Goal: Transaction & Acquisition: Subscribe to service/newsletter

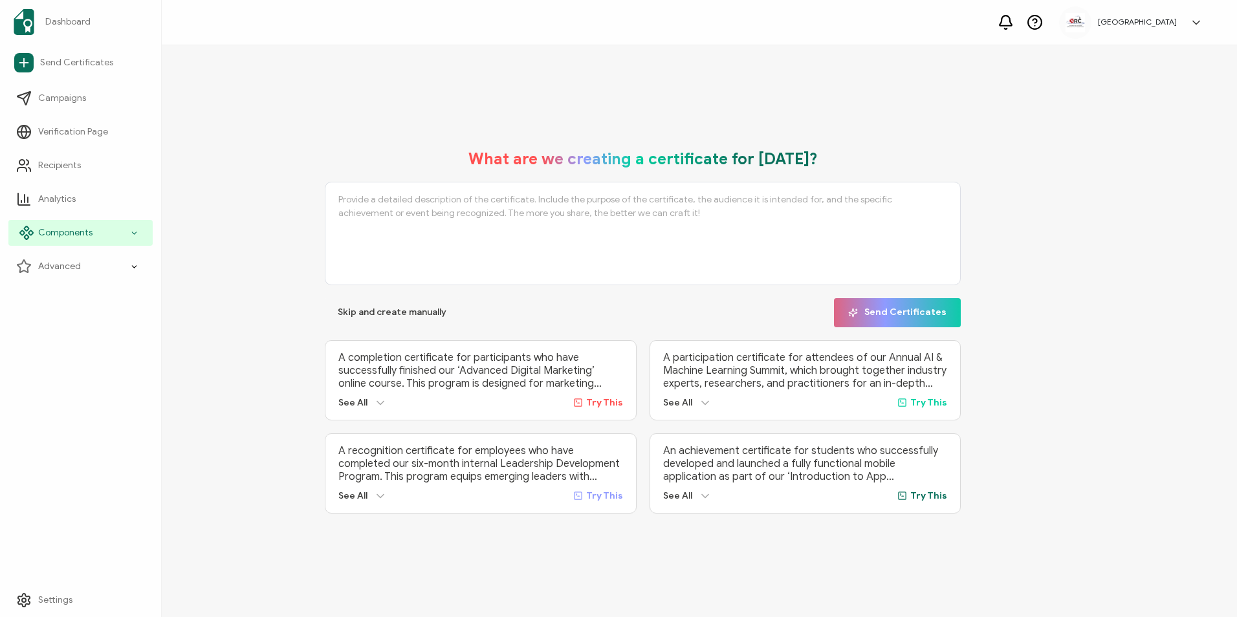
click at [133, 241] on div "Components" at bounding box center [80, 233] width 144 height 26
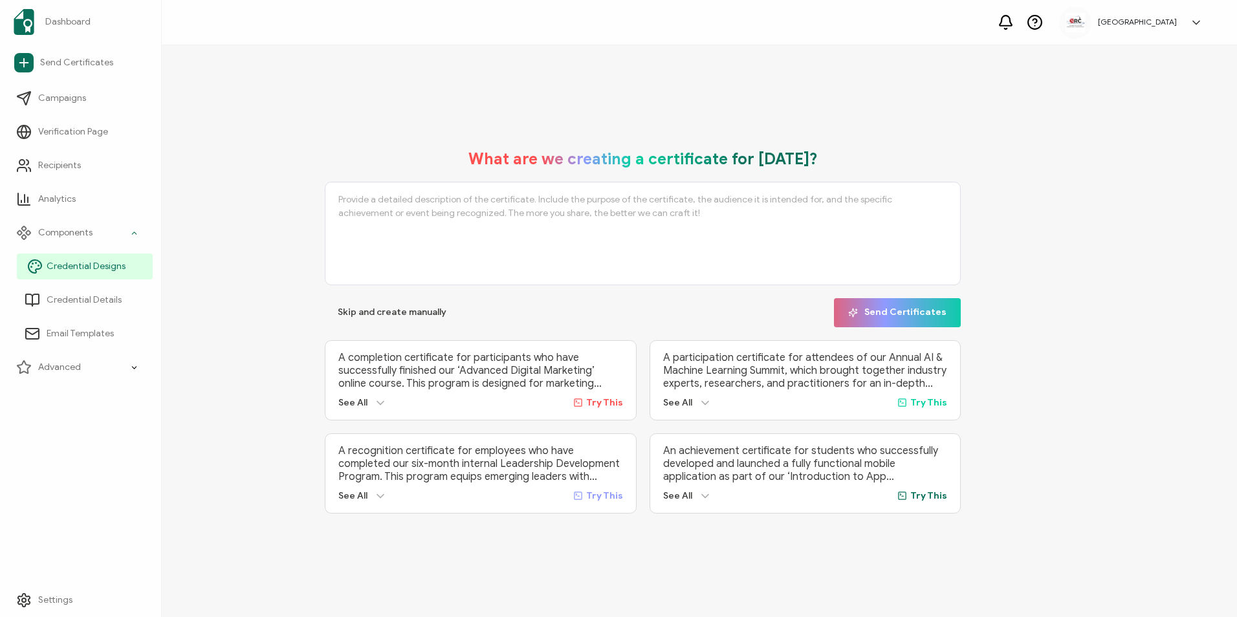
click at [127, 270] on link "Credential Designs" at bounding box center [85, 267] width 136 height 26
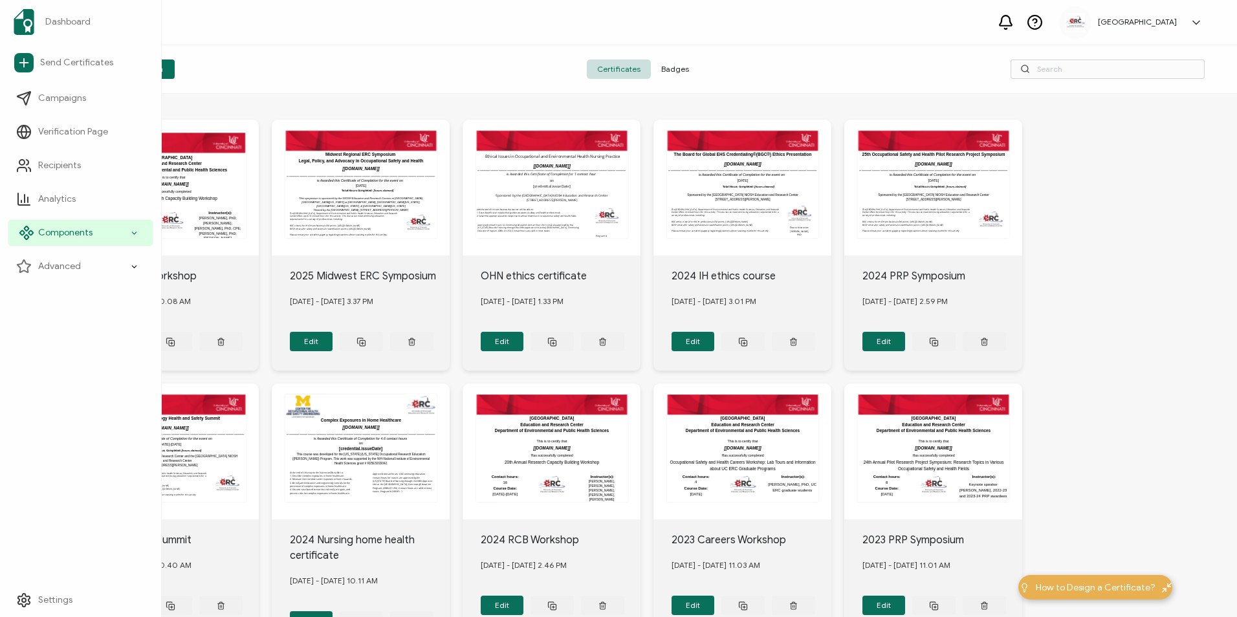
click at [126, 236] on div "Components" at bounding box center [80, 233] width 144 height 26
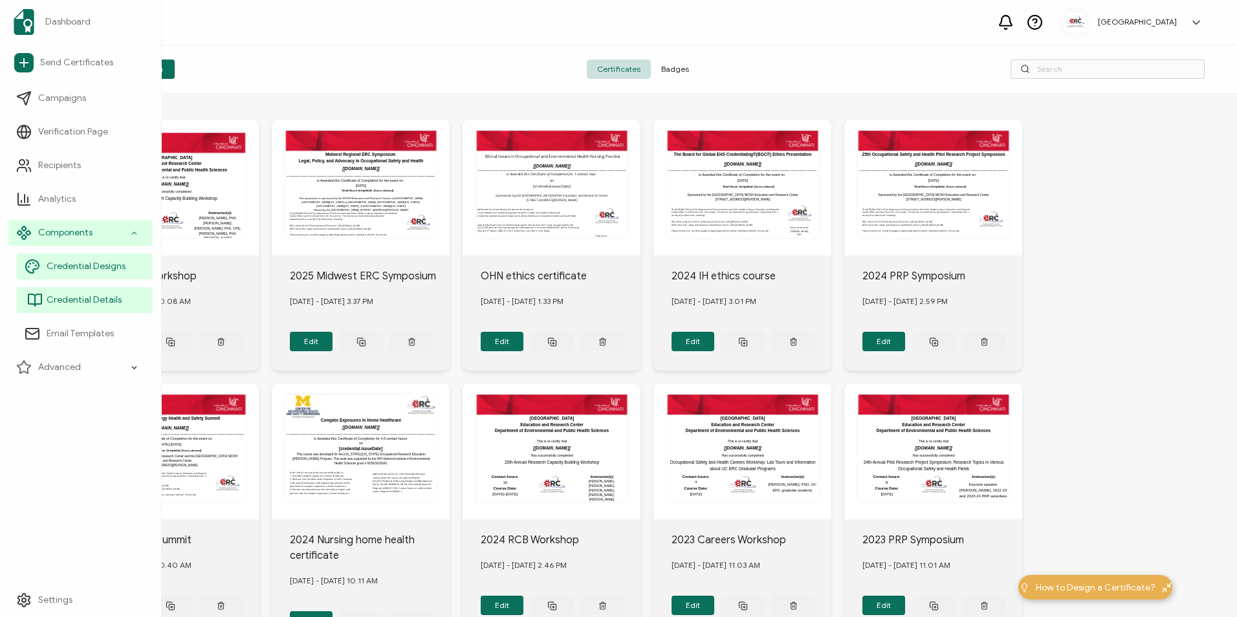
click at [132, 302] on link "Credential Details" at bounding box center [85, 300] width 136 height 26
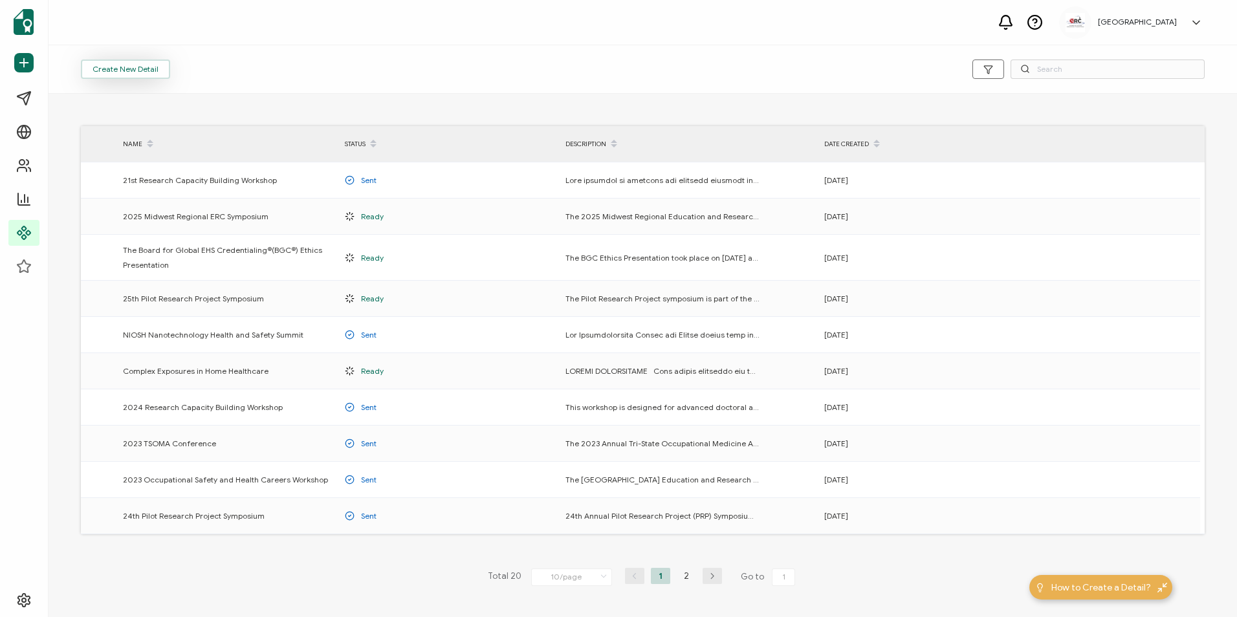
click at [157, 72] on button "Create New Detail" at bounding box center [125, 69] width 89 height 19
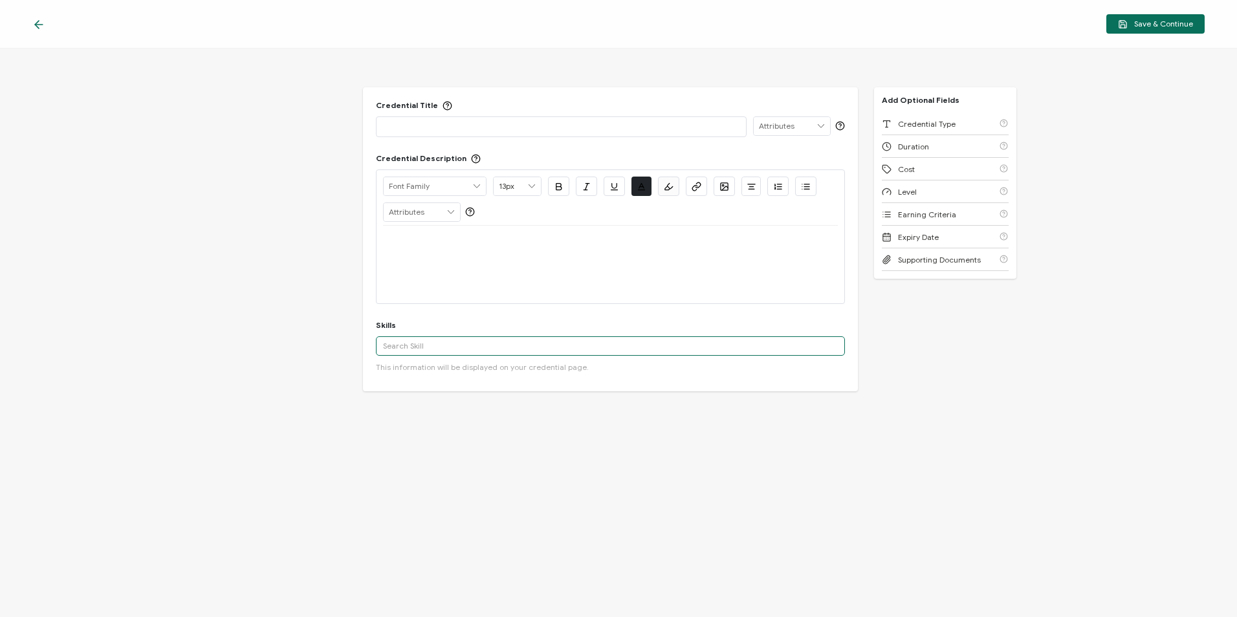
click at [554, 353] on input "text" at bounding box center [610, 345] width 469 height 19
click at [3, 415] on div "Credential Title ISSUER Issuer Name Credential Description Alright Sans [PERSON…" at bounding box center [618, 333] width 1237 height 569
click at [51, 25] on div at bounding box center [41, 23] width 19 height 13
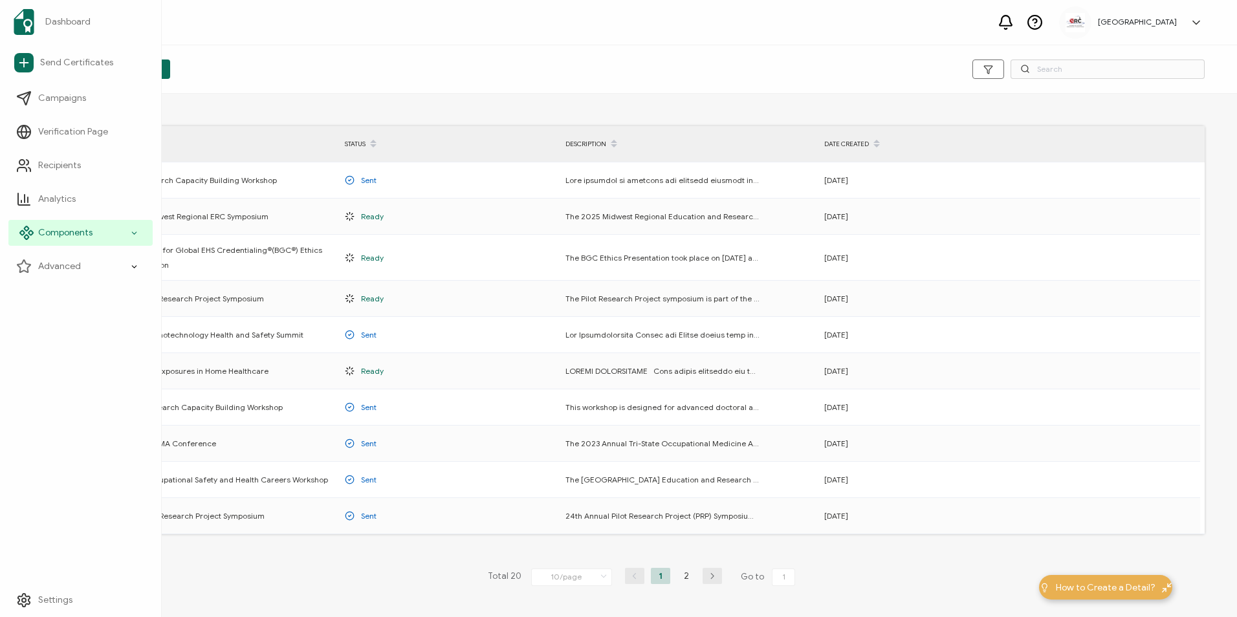
click at [121, 238] on div "Components" at bounding box center [80, 233] width 144 height 26
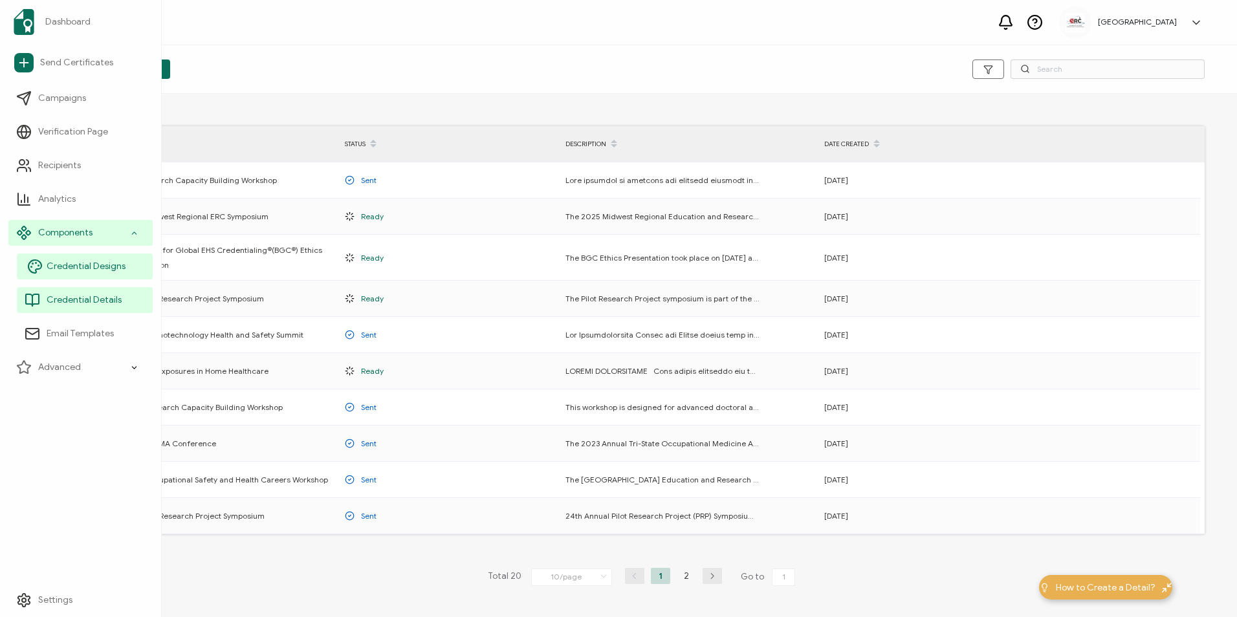
click at [110, 276] on link "Credential Designs" at bounding box center [85, 267] width 136 height 26
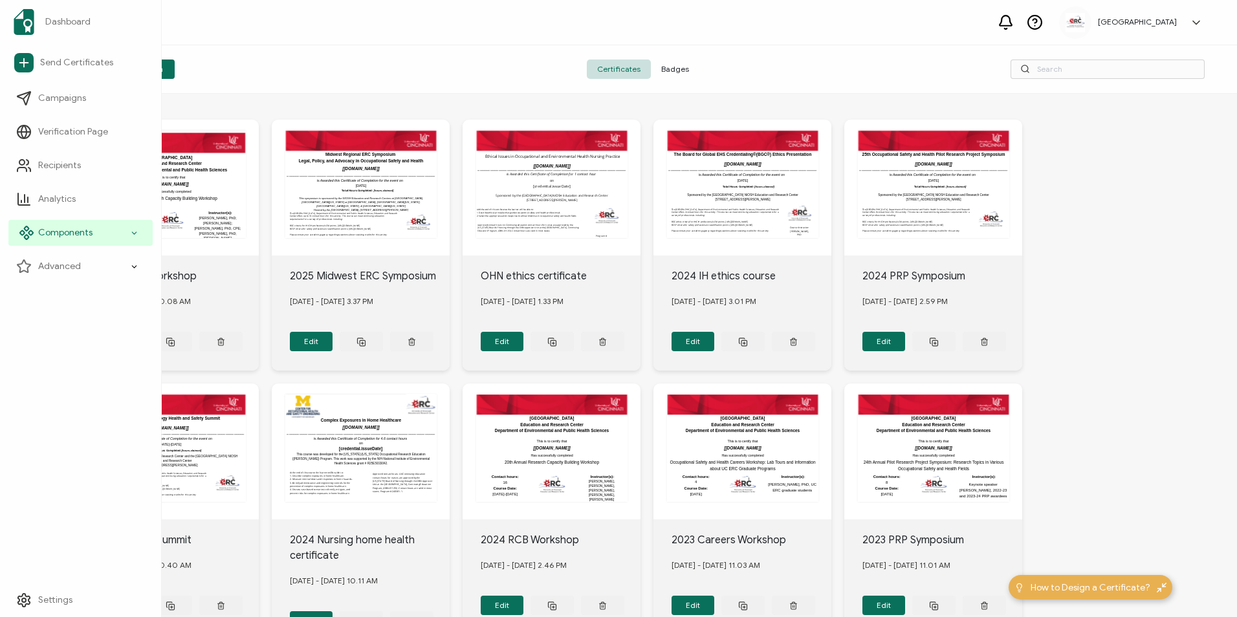
click at [64, 229] on span "Components" at bounding box center [65, 232] width 54 height 13
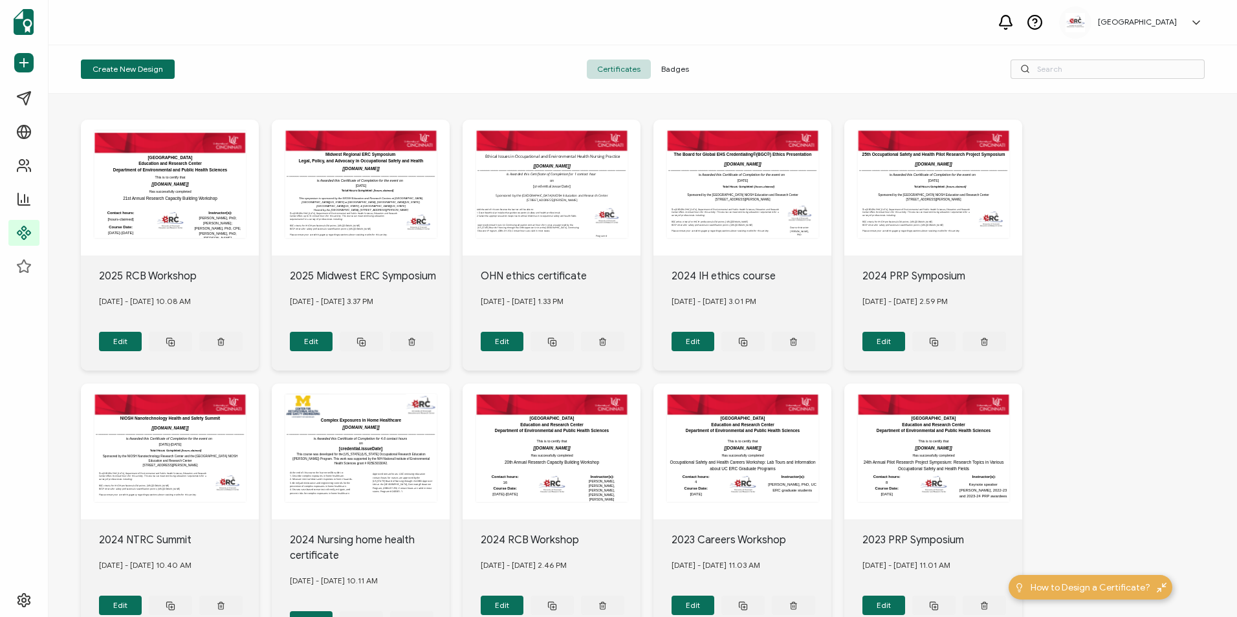
click at [1114, 221] on div "University of Cincinnati Education and Research Center Department of Environmen…" at bounding box center [643, 525] width 1124 height 862
click at [758, 240] on div "The Board for Global EHS Credentialing®(BGC®) Ethics Presentation This box will…" at bounding box center [742, 188] width 178 height 136
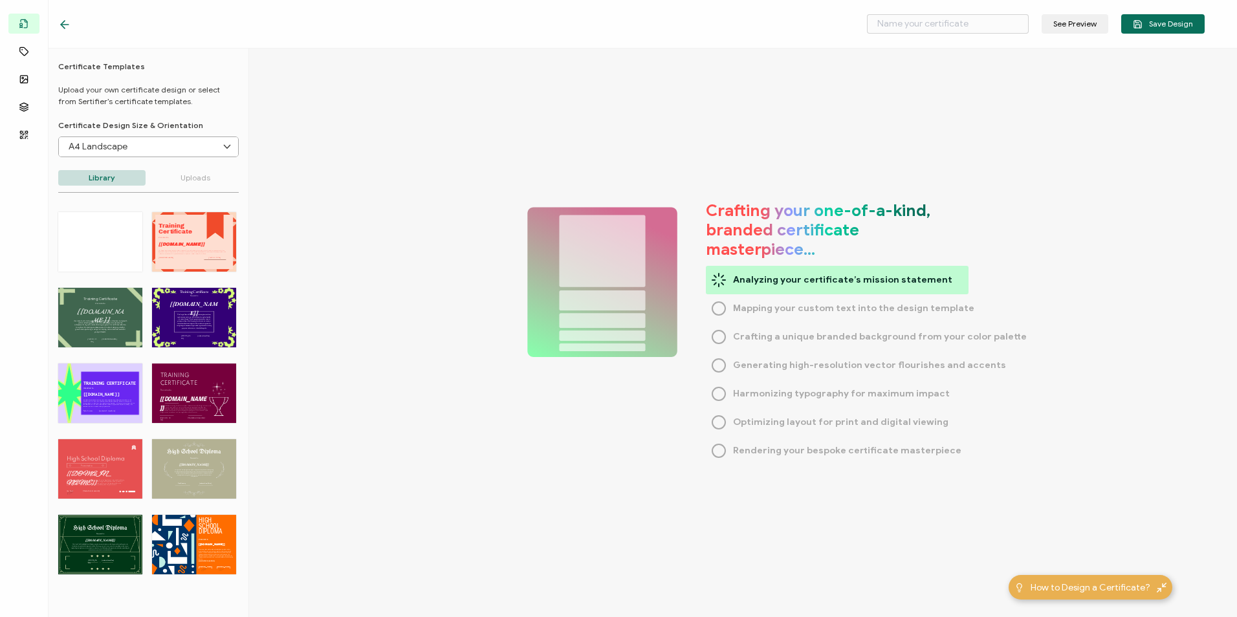
type input "2024 IH ethics course"
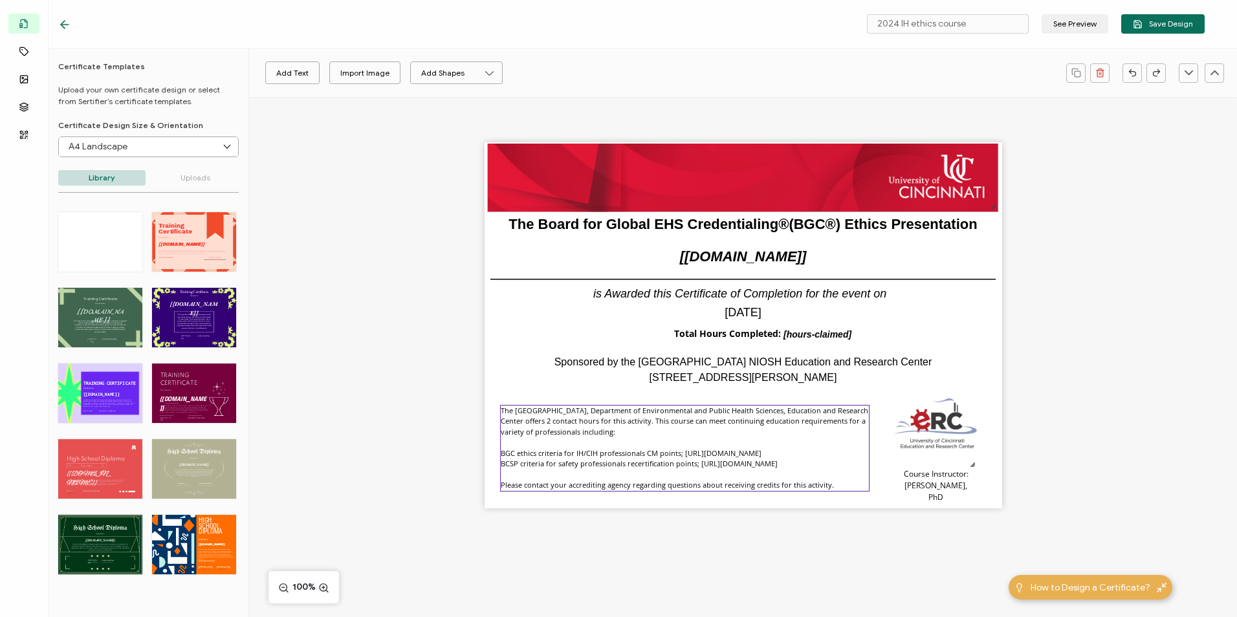
click at [767, 482] on pre "The [GEOGRAPHIC_DATA], Department of Environmental and Public Health Sciences, …" at bounding box center [685, 448] width 369 height 85
click at [322, 498] on div "The Board for Global EHS Credentialing®(BGC®) Ethics Presentation The recipient…" at bounding box center [743, 348] width 988 height 502
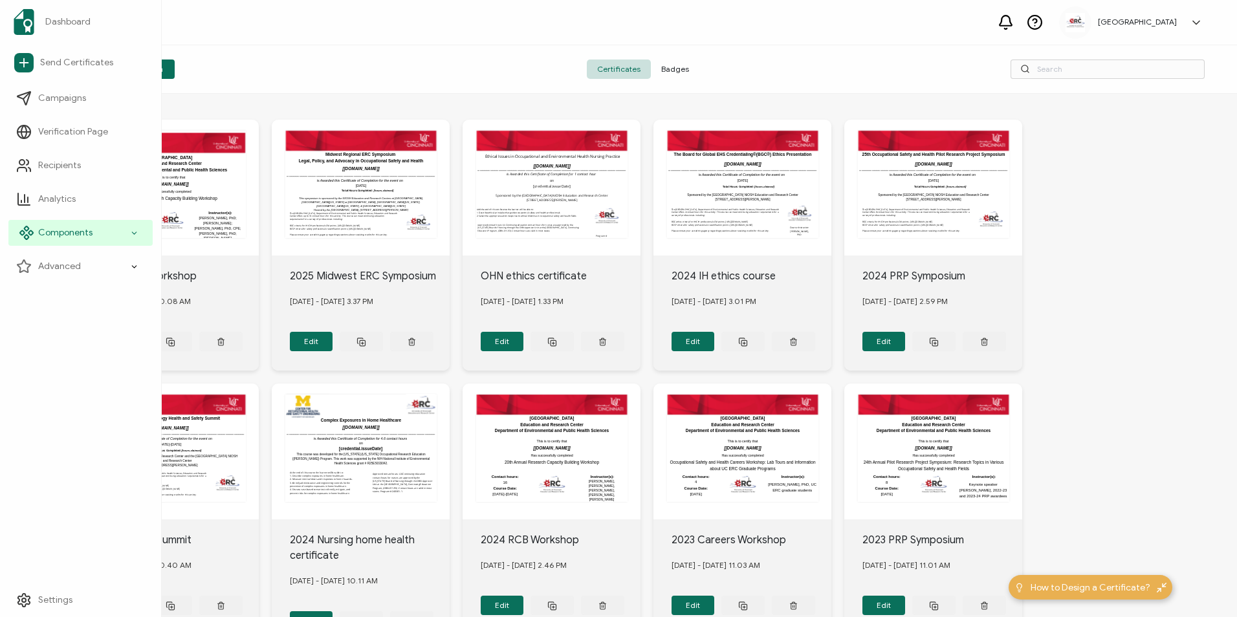
click at [98, 243] on div "Components" at bounding box center [80, 233] width 144 height 26
click at [126, 234] on div "Components" at bounding box center [80, 233] width 144 height 26
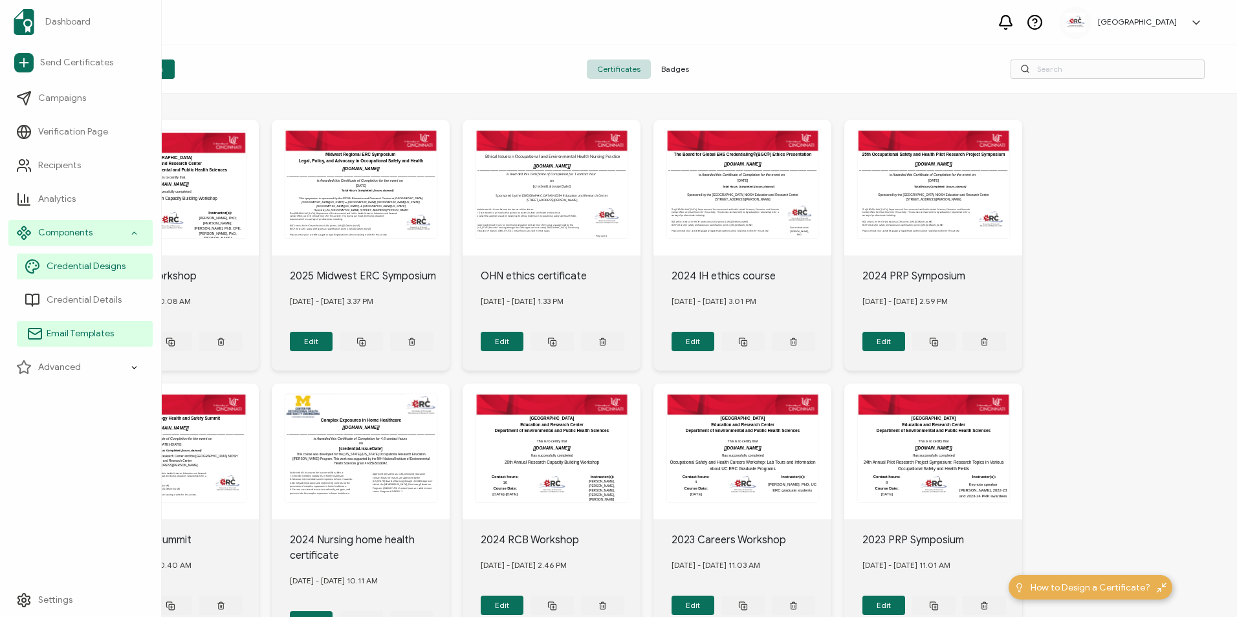
click at [91, 340] on span "Email Templates" at bounding box center [80, 333] width 67 height 13
click at [116, 260] on div "Advanced" at bounding box center [80, 267] width 144 height 26
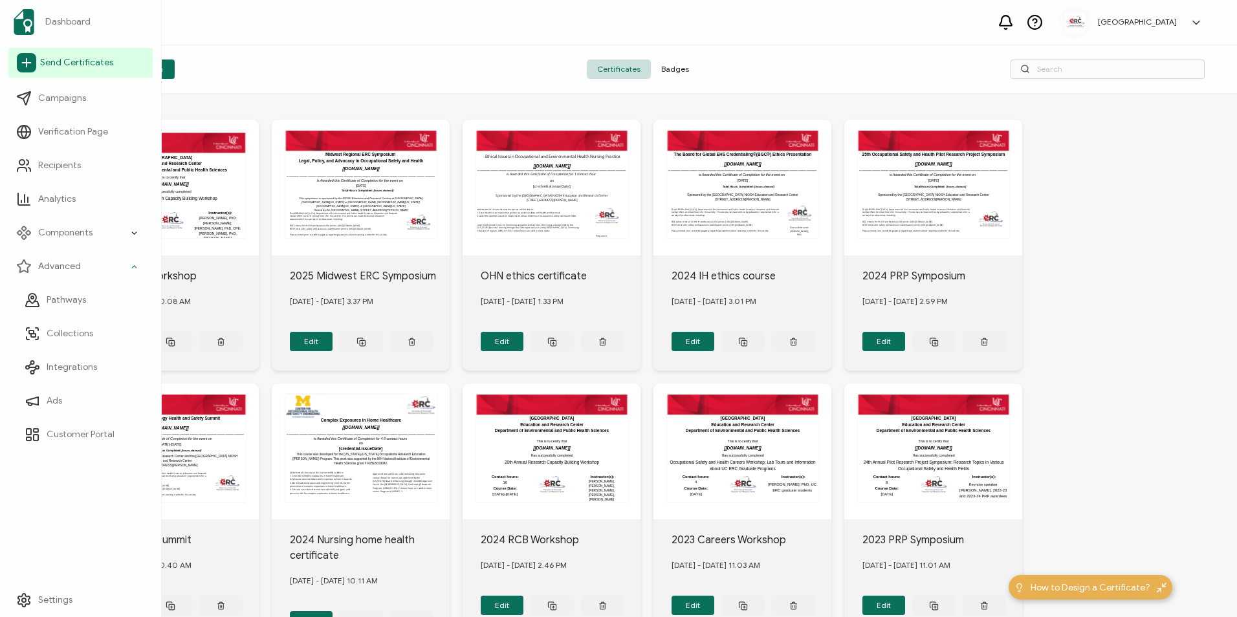
click at [83, 62] on span "Send Certificates" at bounding box center [76, 62] width 73 height 13
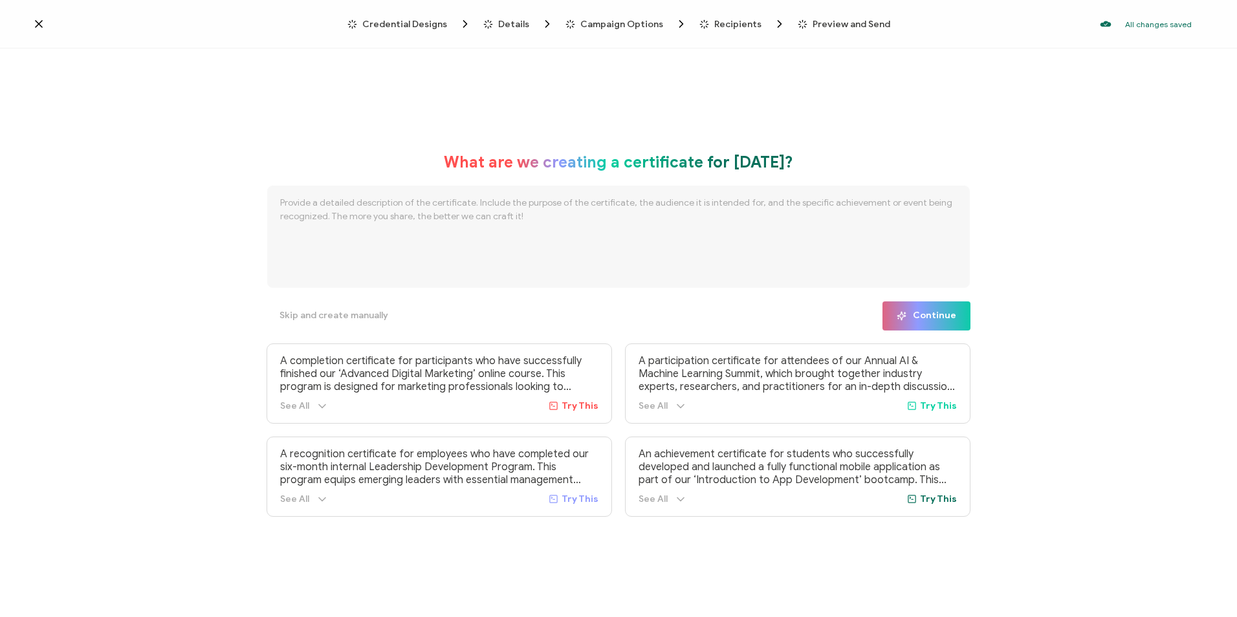
click at [37, 32] on div "Credential Designs Details Campaign Options Recipients Preview and Send All cha…" at bounding box center [618, 24] width 1237 height 49
click at [34, 28] on icon at bounding box center [38, 23] width 13 height 13
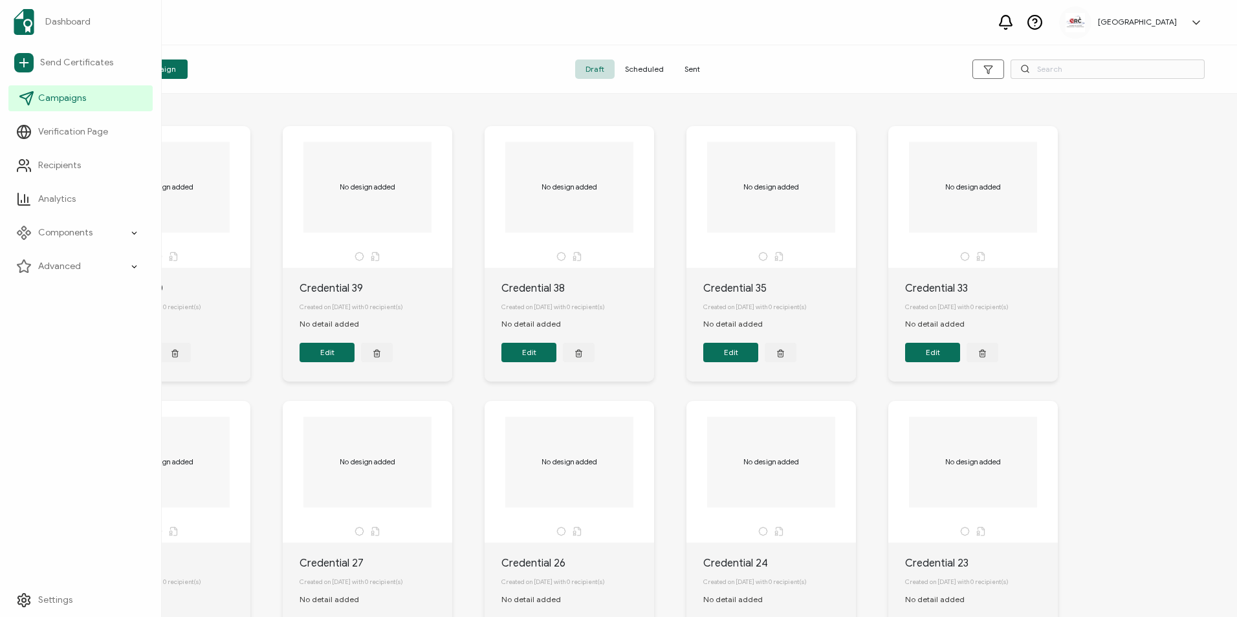
click at [65, 104] on span "Campaigns" at bounding box center [62, 98] width 48 height 13
click at [89, 241] on div "Components" at bounding box center [80, 233] width 144 height 26
click at [117, 274] on div "Advanced" at bounding box center [80, 267] width 144 height 26
click at [87, 252] on li "Advanced" at bounding box center [80, 267] width 144 height 34
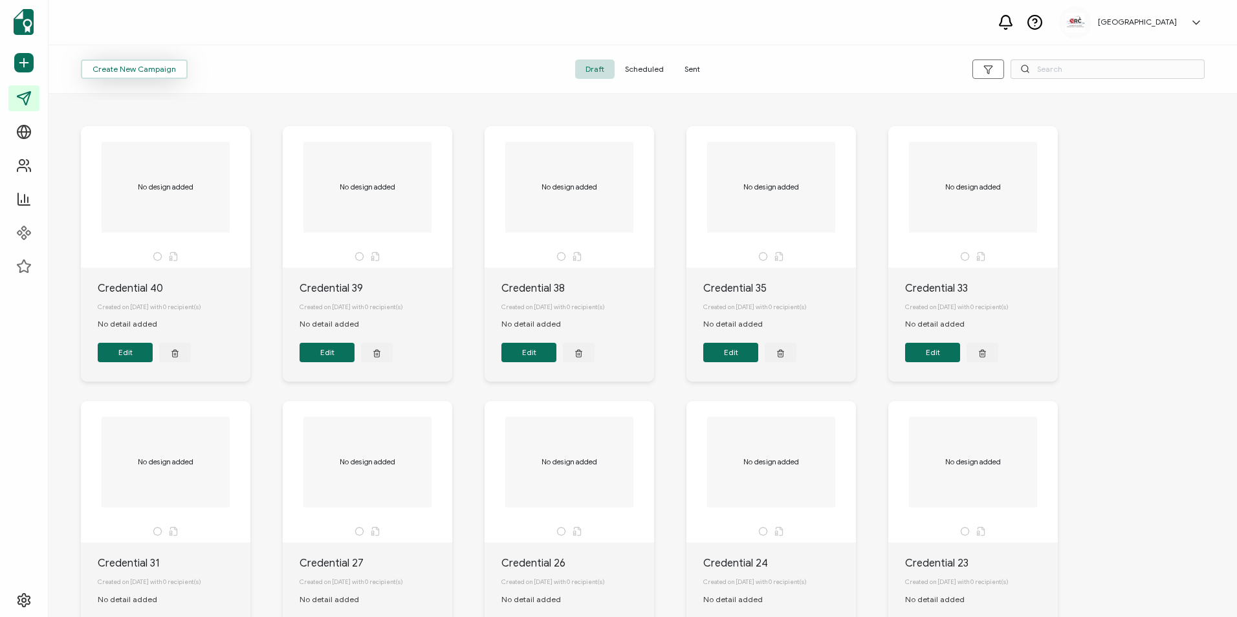
click at [111, 72] on span "Create New Campaign" at bounding box center [134, 69] width 83 height 8
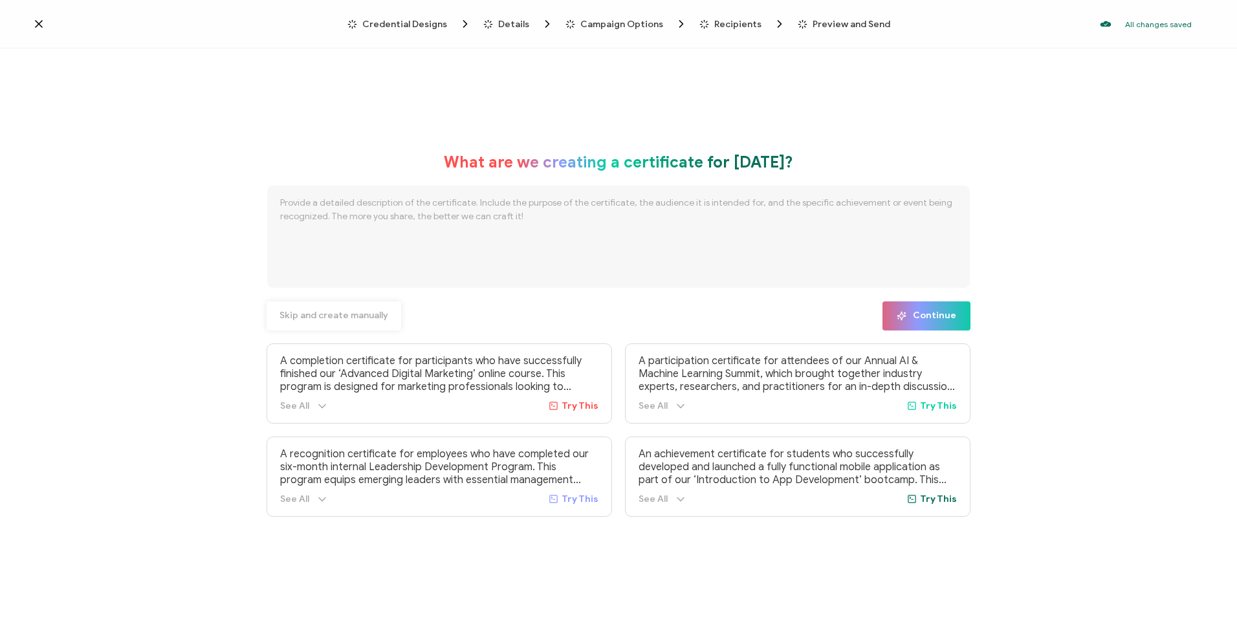
click at [334, 314] on span "Skip and create manually" at bounding box center [334, 315] width 109 height 9
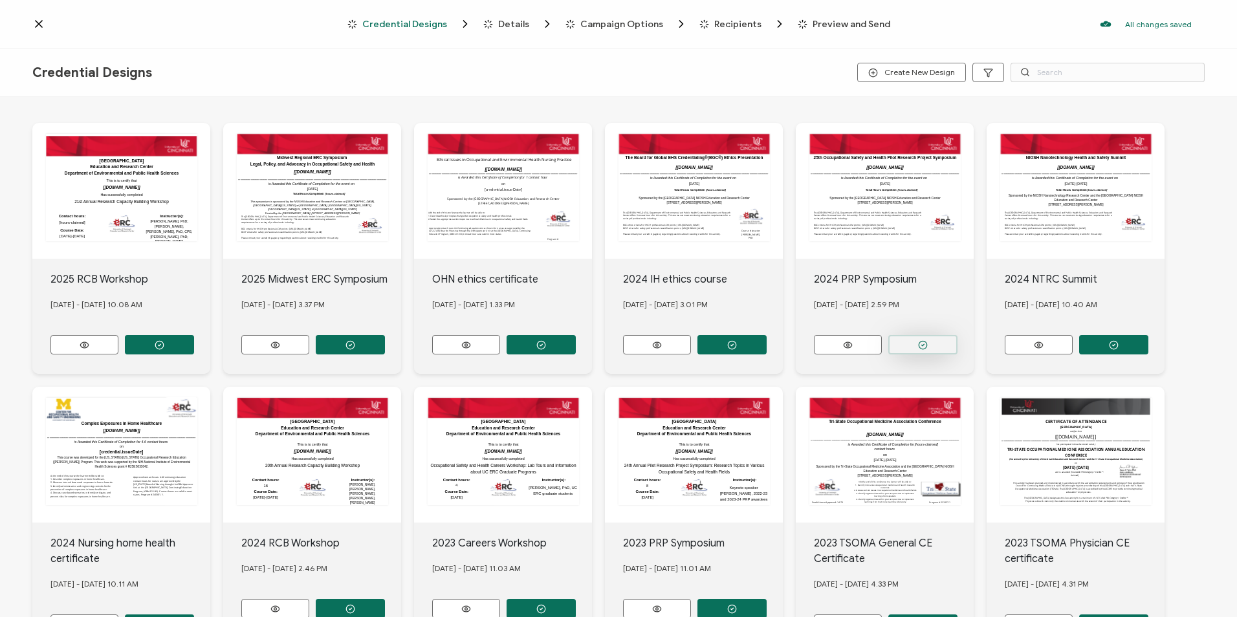
click at [932, 341] on button "button" at bounding box center [922, 344] width 69 height 19
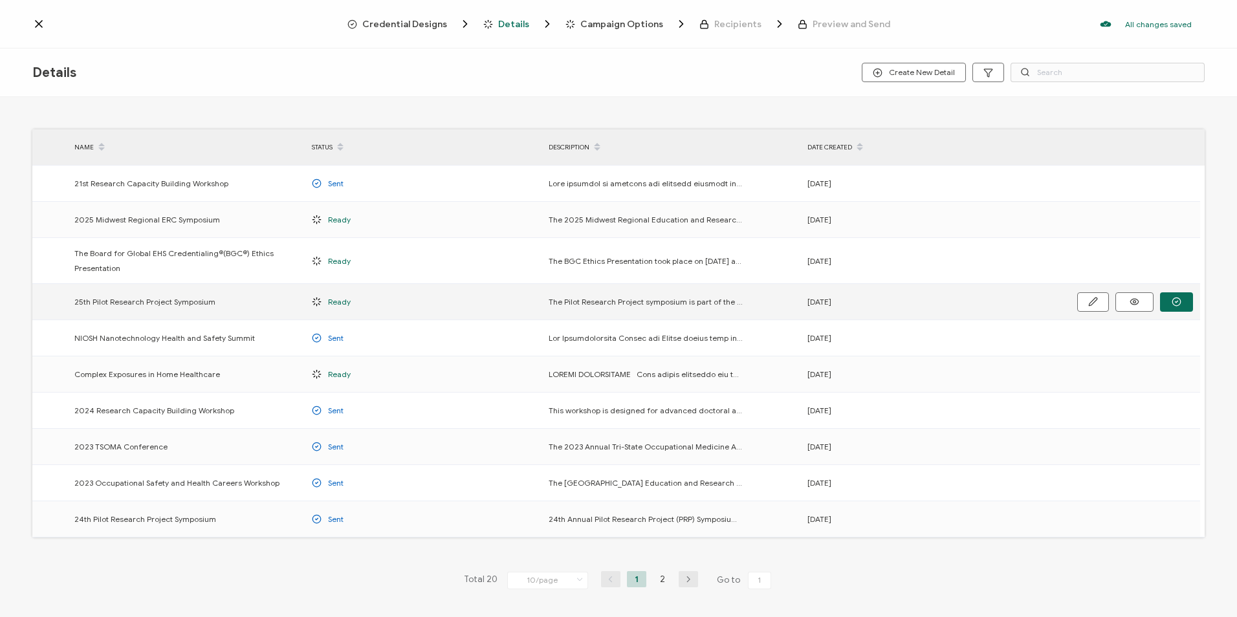
click at [156, 302] on span "25th Pilot Research Project Symposium" at bounding box center [144, 301] width 141 height 15
click at [1174, 300] on icon "button" at bounding box center [1177, 302] width 10 height 10
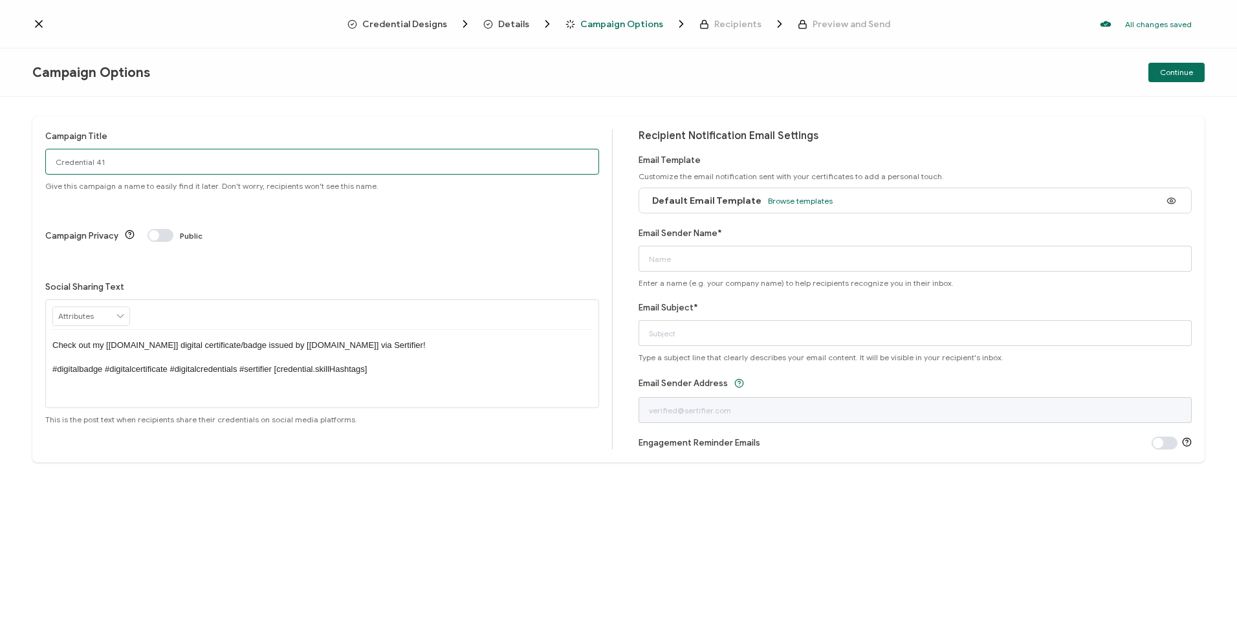
click at [122, 170] on input "Credential 41" at bounding box center [322, 162] width 554 height 26
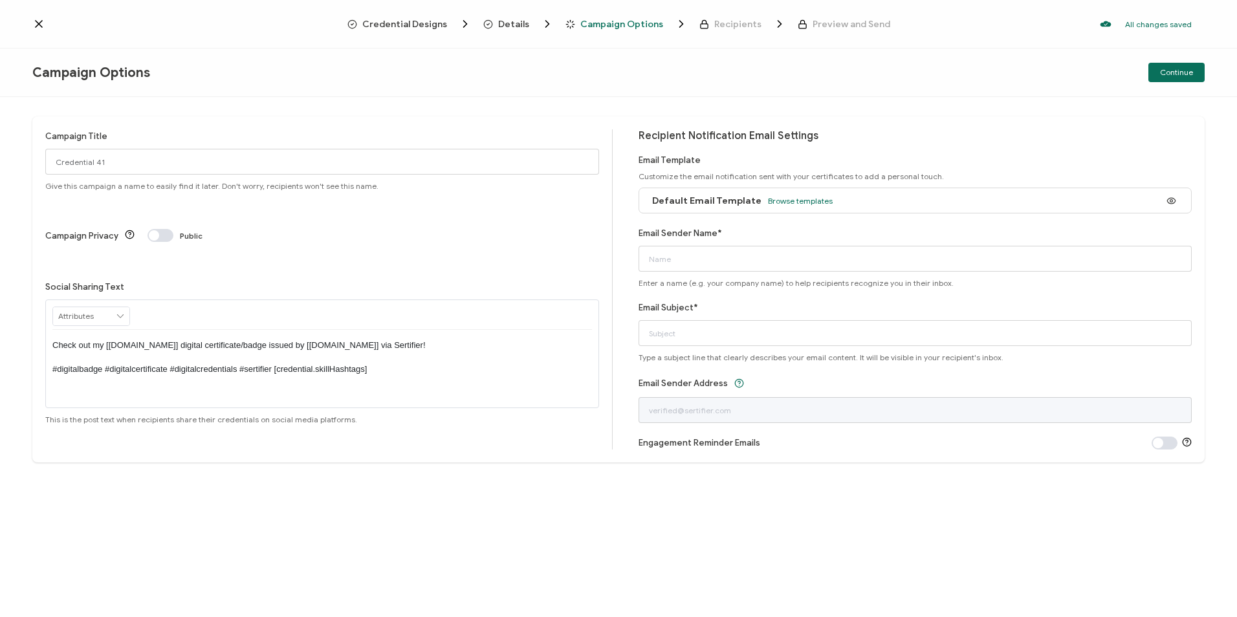
click at [201, 123] on div "Campaign Title Credential 41 Give this campaign a name to easily find it later.…" at bounding box center [618, 289] width 1172 height 346
click at [787, 203] on span "Browse templates" at bounding box center [800, 201] width 65 height 10
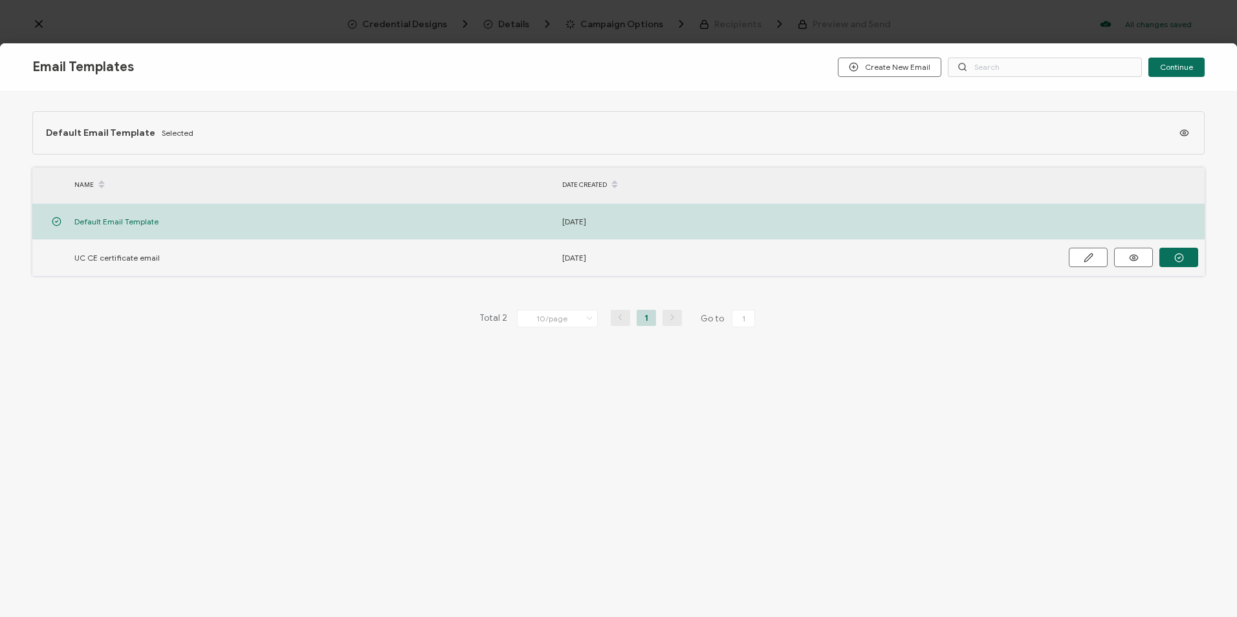
click at [1020, 265] on td "[DATE]" at bounding box center [799, 258] width 487 height 36
click at [1186, 256] on button "button" at bounding box center [1178, 257] width 39 height 19
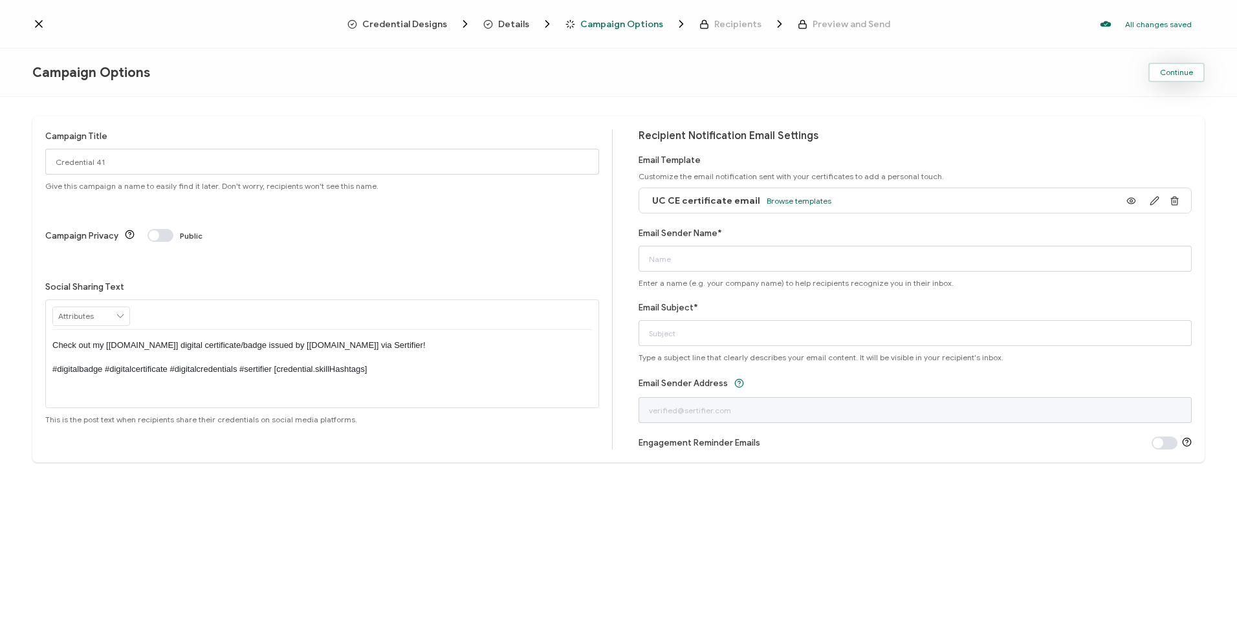
click at [1189, 74] on span "Continue" at bounding box center [1176, 73] width 33 height 8
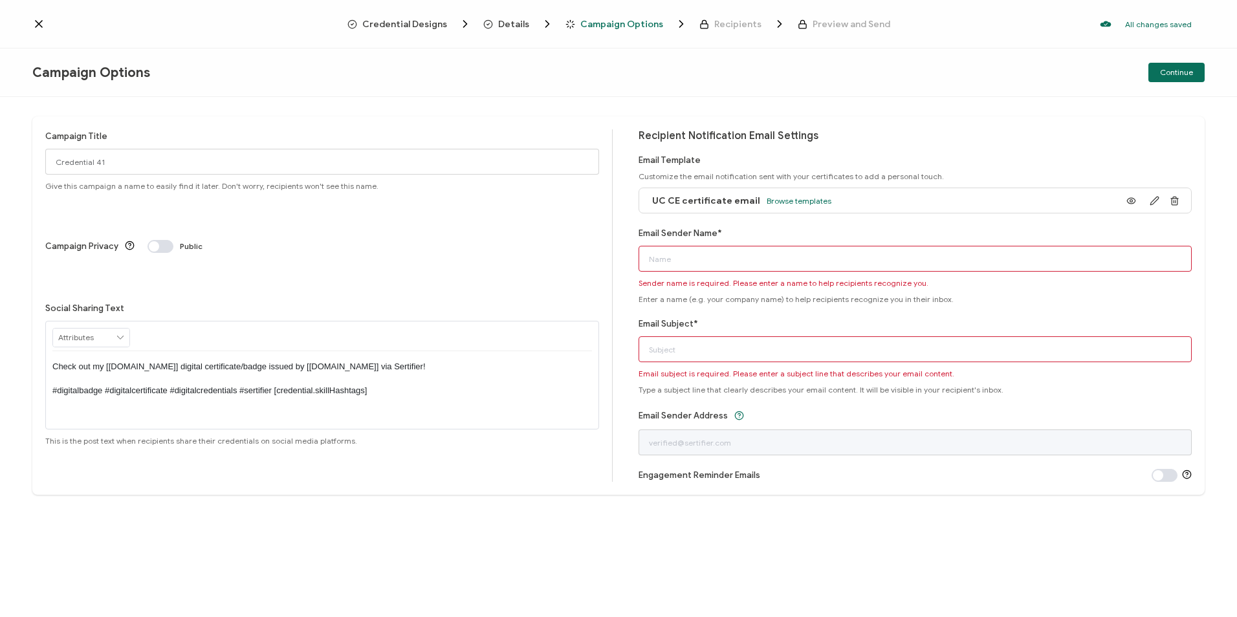
click at [877, 261] on input "Email Sender Name*" at bounding box center [916, 259] width 554 height 26
click at [892, 227] on div "Email Sender Name* Sender name is required. Please enter a name to help recipie…" at bounding box center [916, 265] width 554 height 78
click at [894, 250] on input "Email Sender Name*" at bounding box center [916, 259] width 554 height 26
type input "[EMAIL_ADDRESS][DOMAIN_NAME]"
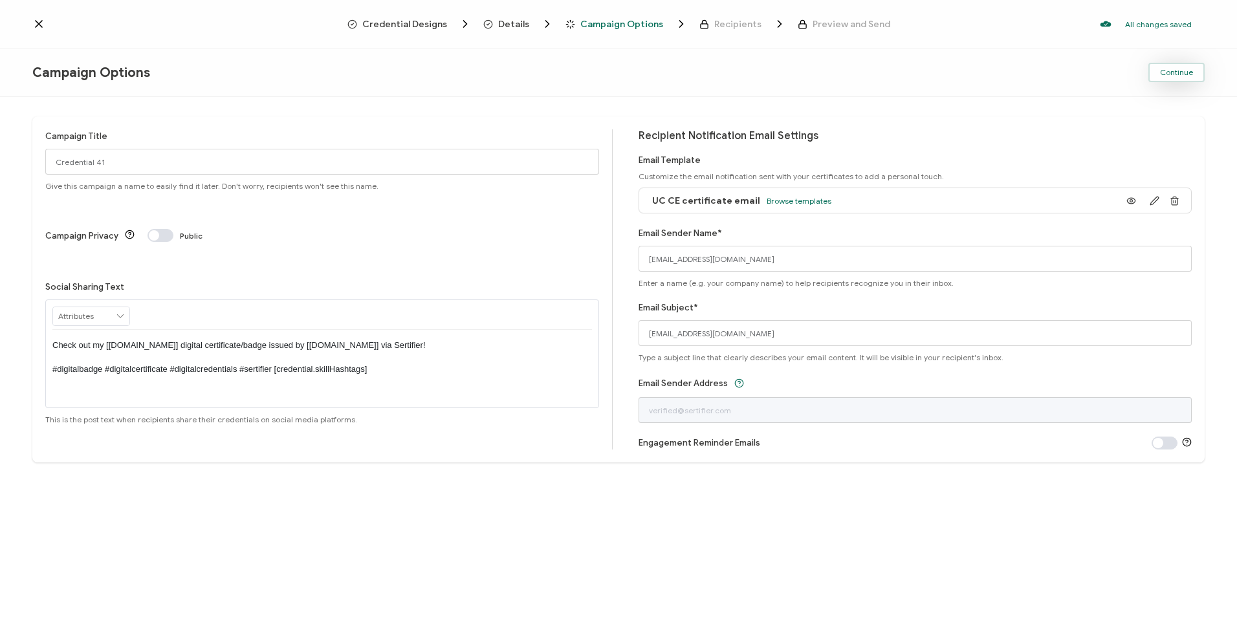
click at [1166, 74] on span "Continue" at bounding box center [1176, 73] width 33 height 8
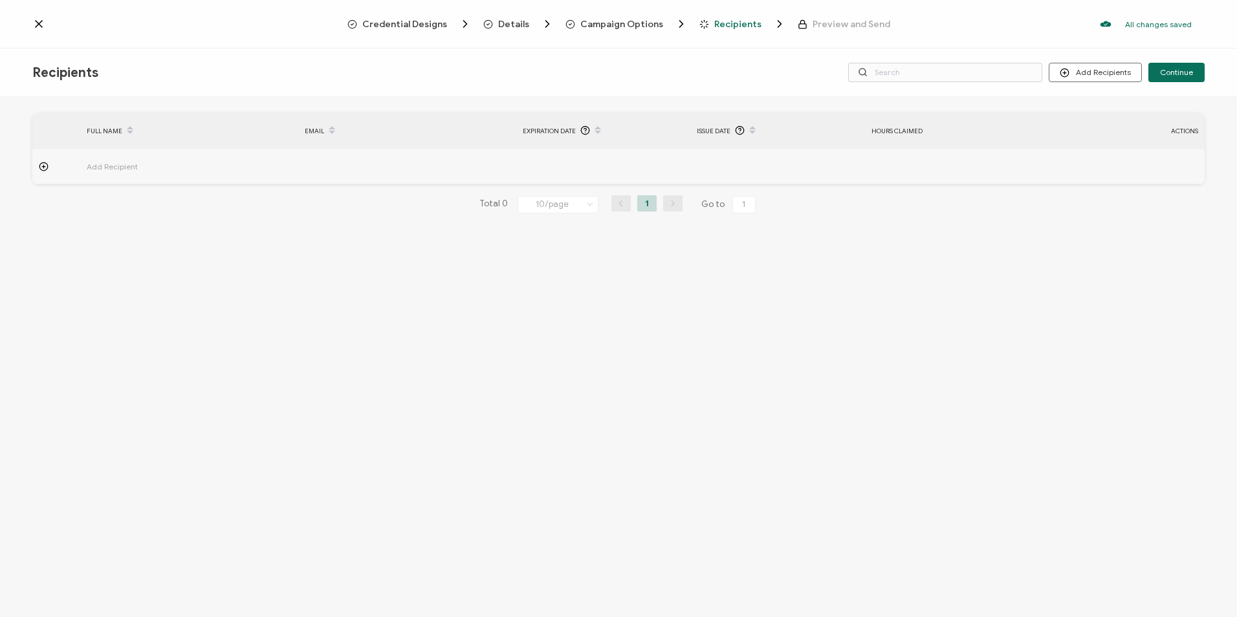
click at [43, 175] on td at bounding box center [56, 167] width 48 height 36
click at [154, 221] on td at bounding box center [189, 202] width 218 height 37
click at [155, 212] on input "text" at bounding box center [143, 202] width 113 height 21
click at [342, 314] on div "FULL NAME EMAIL Expiration Date Issue Date hours claimed ACTIONS Add Recipient …" at bounding box center [618, 358] width 1237 height 523
click at [1126, 202] on button "Discard" at bounding box center [1133, 202] width 52 height 19
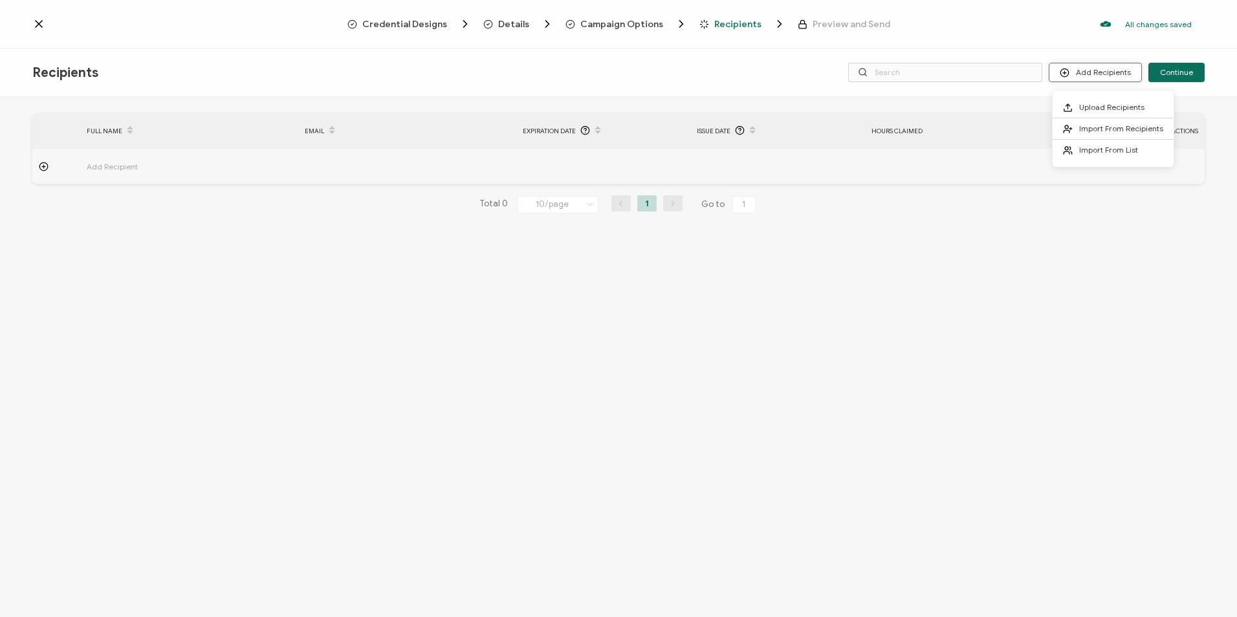
click at [1075, 78] on button "Add Recipients" at bounding box center [1095, 72] width 93 height 19
click at [1095, 111] on span "Upload Recipients" at bounding box center [1111, 107] width 65 height 10
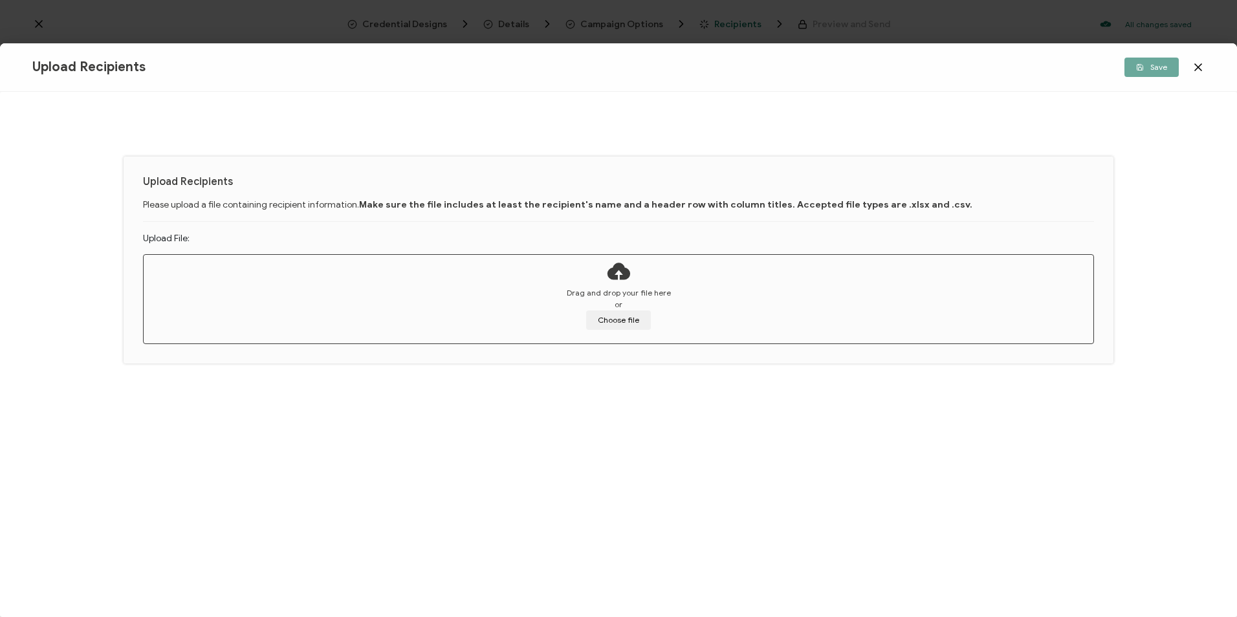
click at [1204, 67] on icon at bounding box center [1198, 67] width 13 height 13
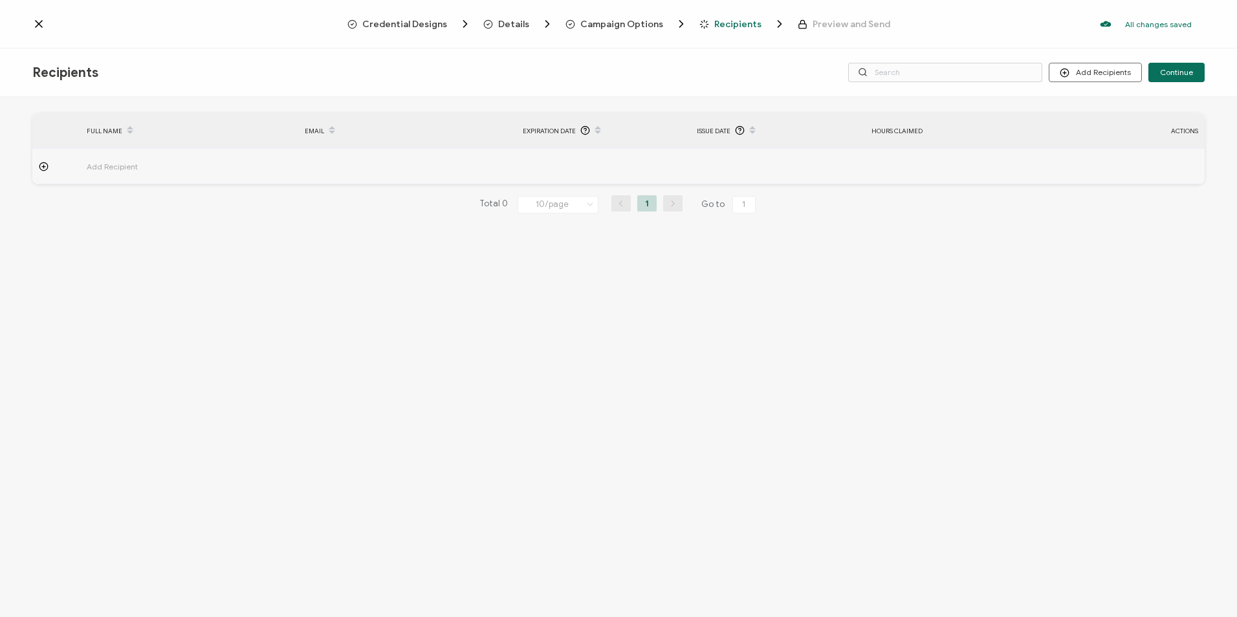
click at [1073, 291] on div "FULL NAME EMAIL Expiration Date Issue Date hours claimed ACTIONS Add Recipient …" at bounding box center [618, 358] width 1237 height 523
click at [46, 165] on icon at bounding box center [44, 167] width 10 height 10
click at [371, 215] on td at bounding box center [407, 202] width 218 height 37
click at [369, 206] on input "text" at bounding box center [361, 202] width 113 height 21
type input "y"
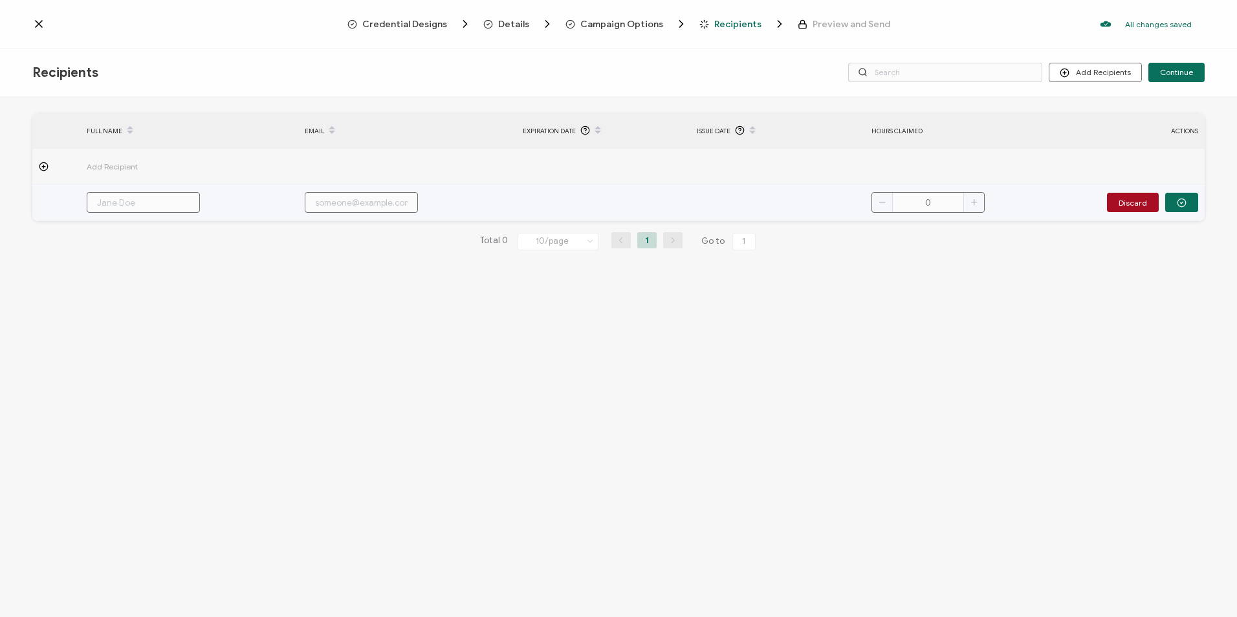
type input "y"
type input "ye"
type input "yer"
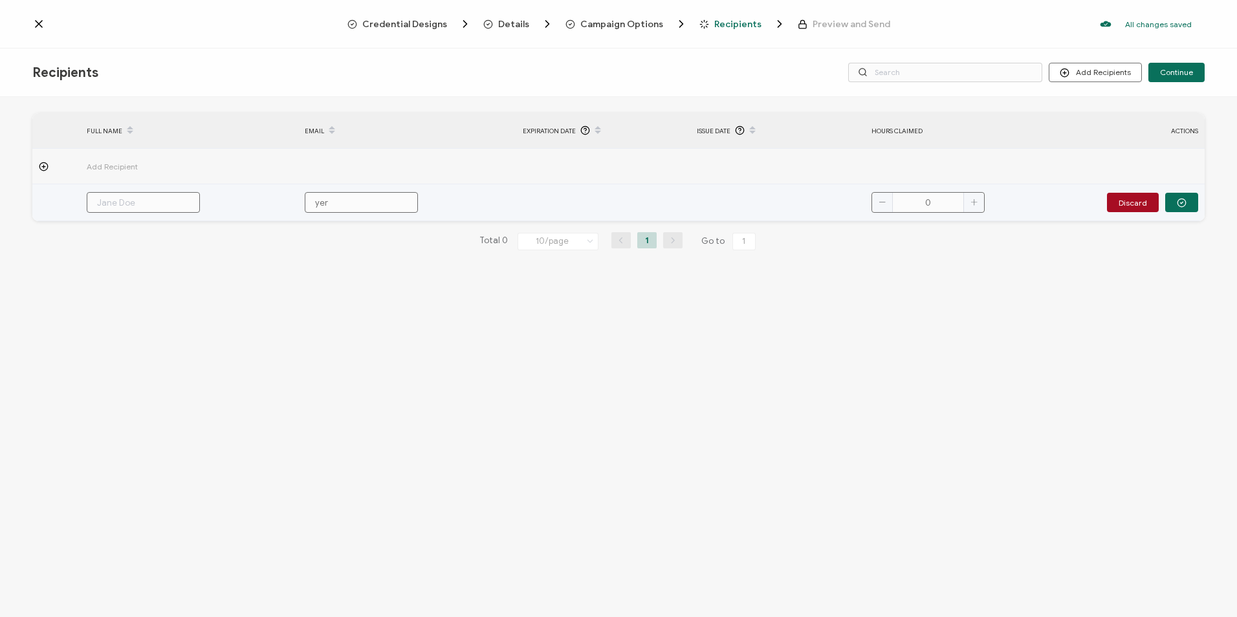
type input "[PERSON_NAME]"
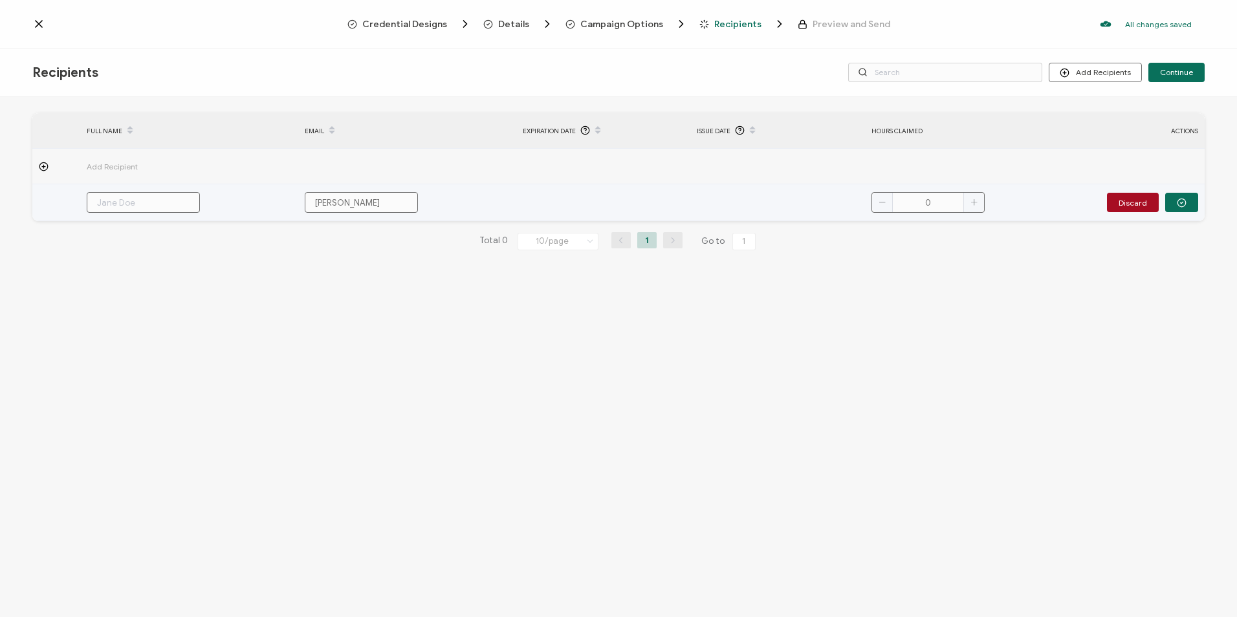
type input "[PERSON_NAME]"
type input "yerkesa"
type input "yerkesal"
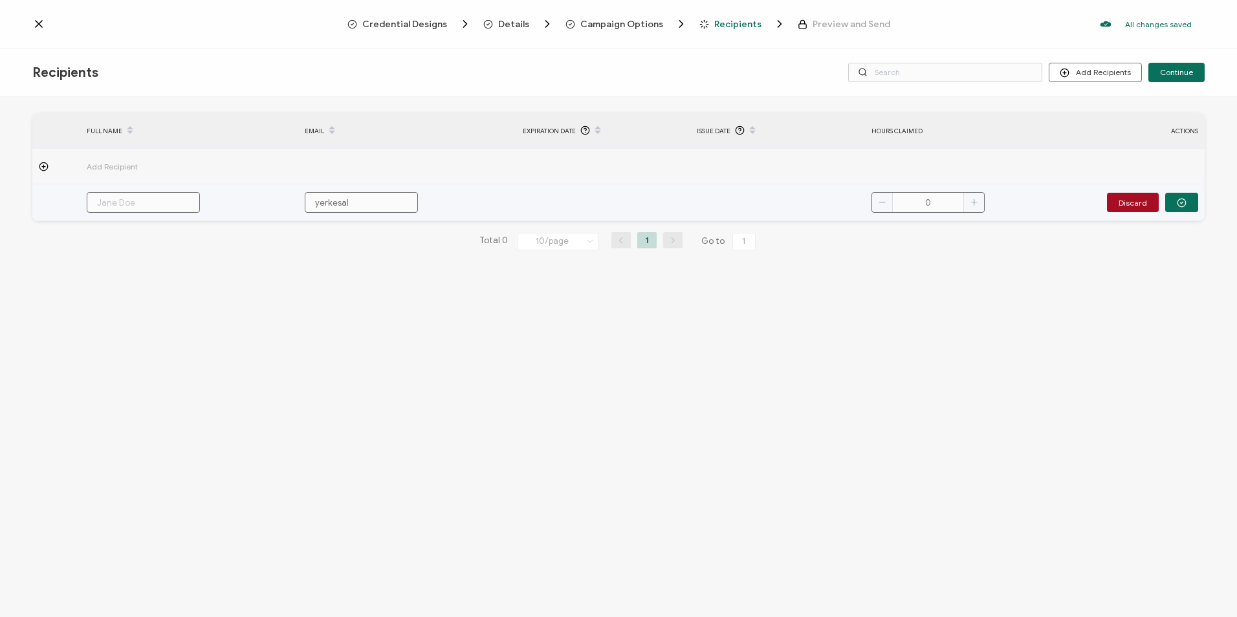
type input "yerkesal@"
type input "yerkesal@u"
type input "yerkesal@uc"
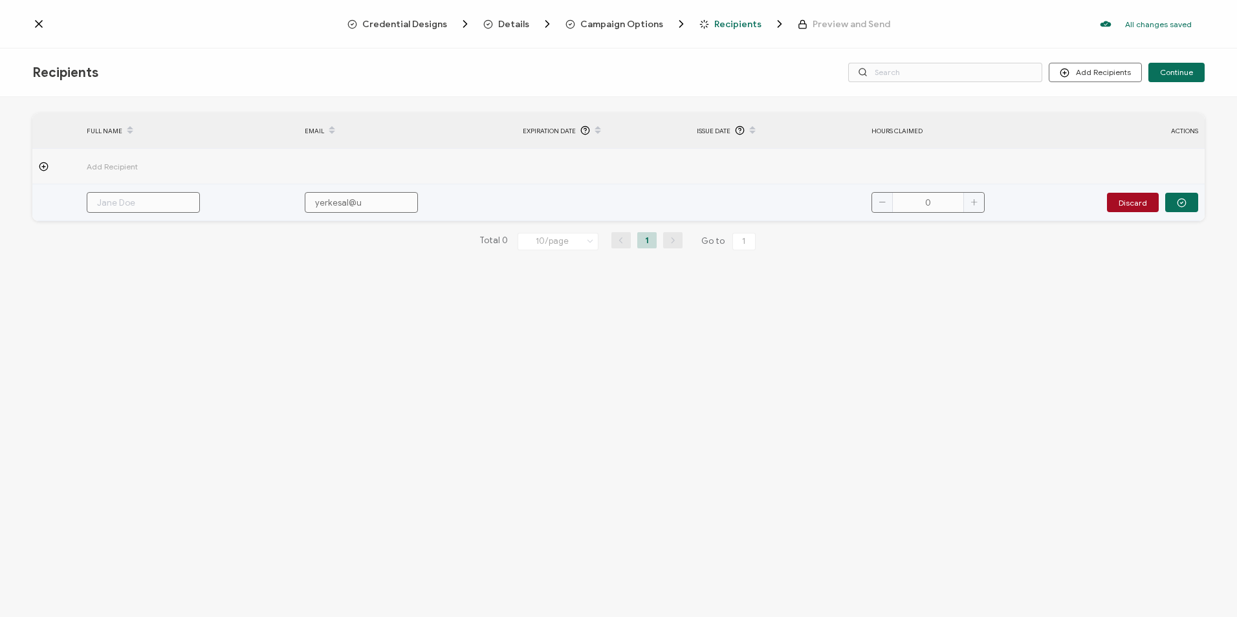
type input "yerkesal@uc"
type input "yerkesal@ucm"
type input "yerkesal@ucma"
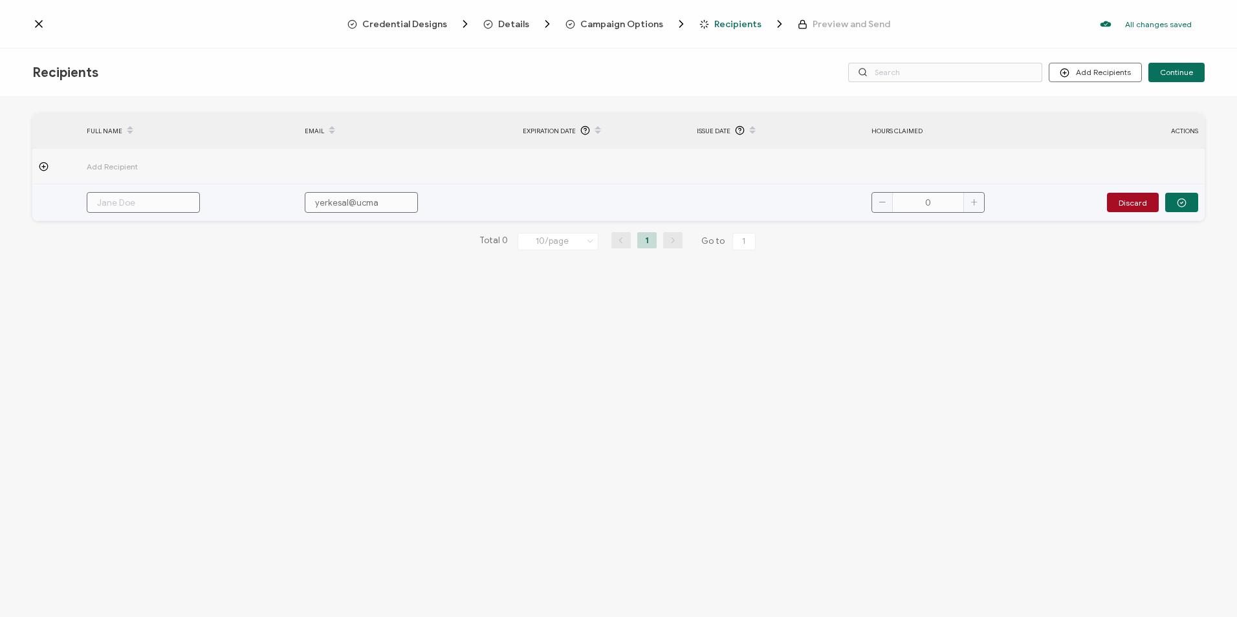
type input "yerkesal@ucmai"
type input "yerkesal@ucmail"
type input "yerkesal@ucmail."
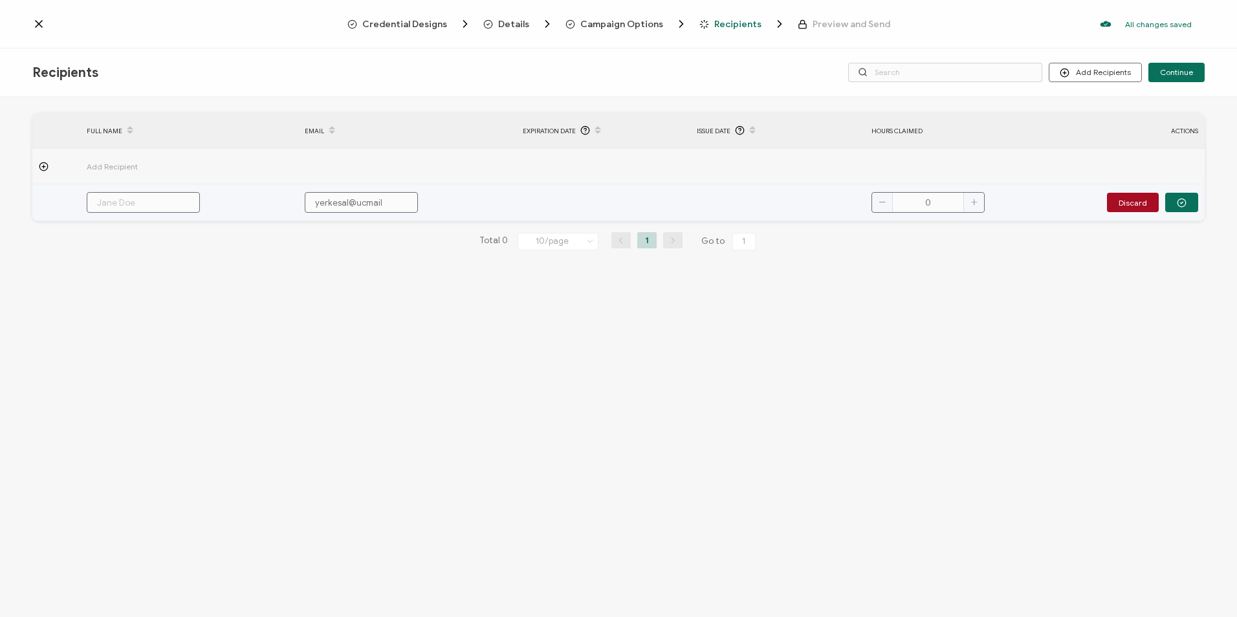
type input "yerkesal@ucmail."
type input "yerkesal@ucmail.c"
type input "[EMAIL_ADDRESS][DOMAIN_NAME]"
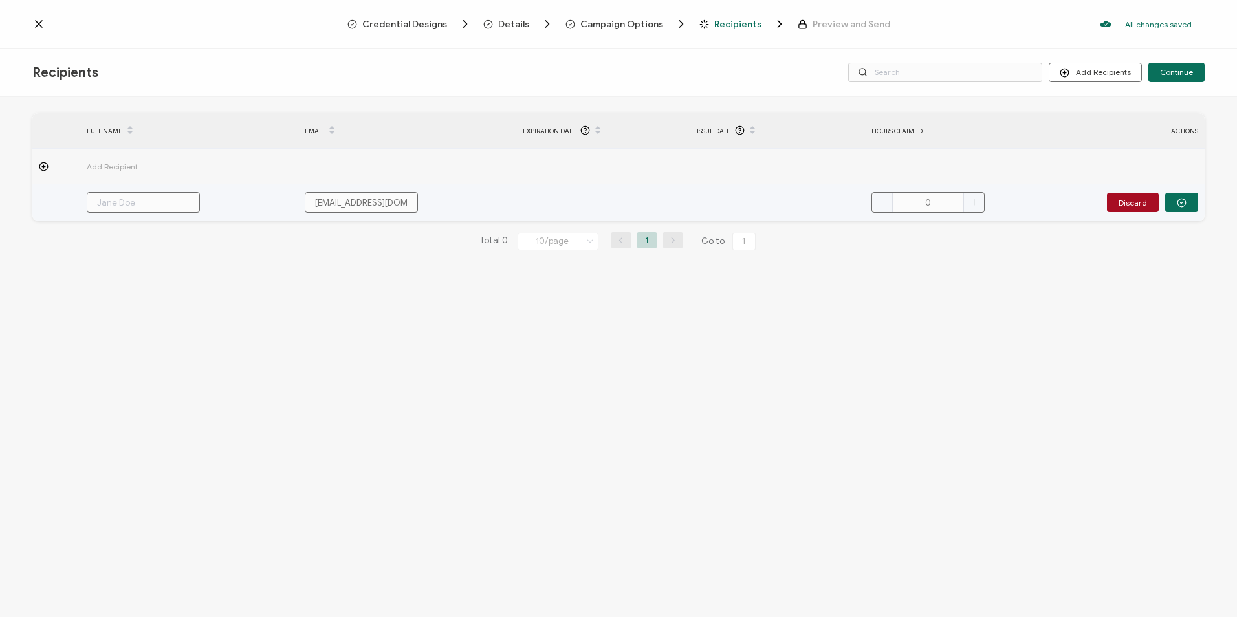
type input "yerkesal@ucmail.c"
type input "yerkesal@ucmail."
type input "yerkesal@ucmail.u"
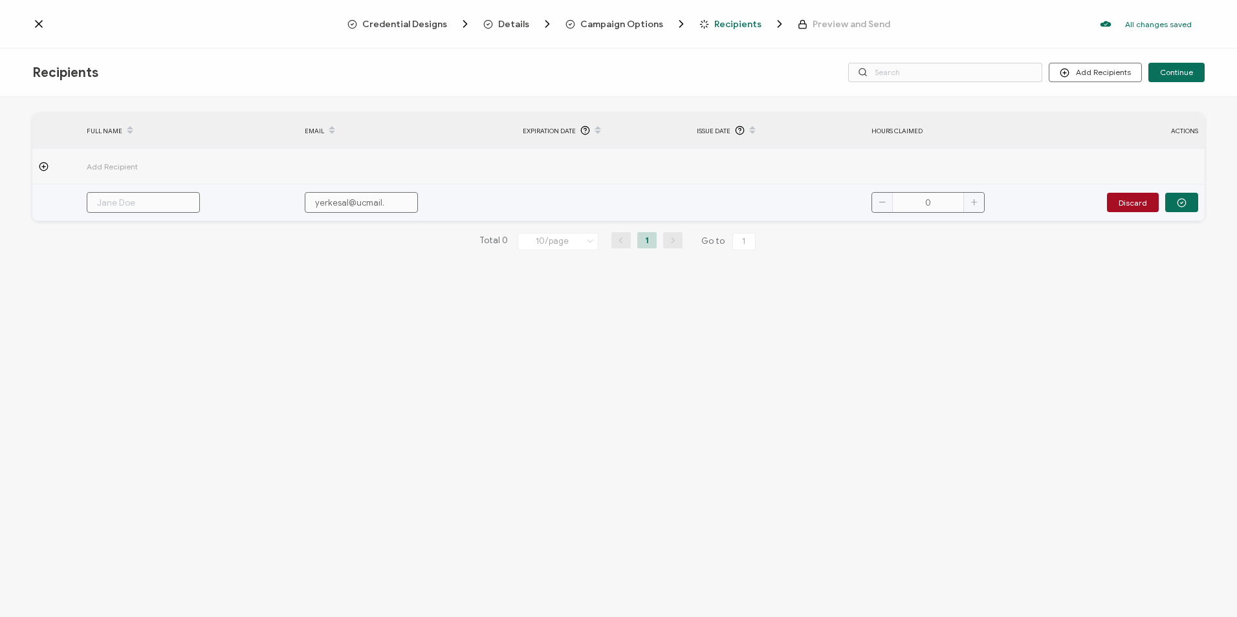
type input "yerkesal@ucmail.u"
type input "yerkesal@ucmail.uc"
type input "yerkesal@ucmail.uc."
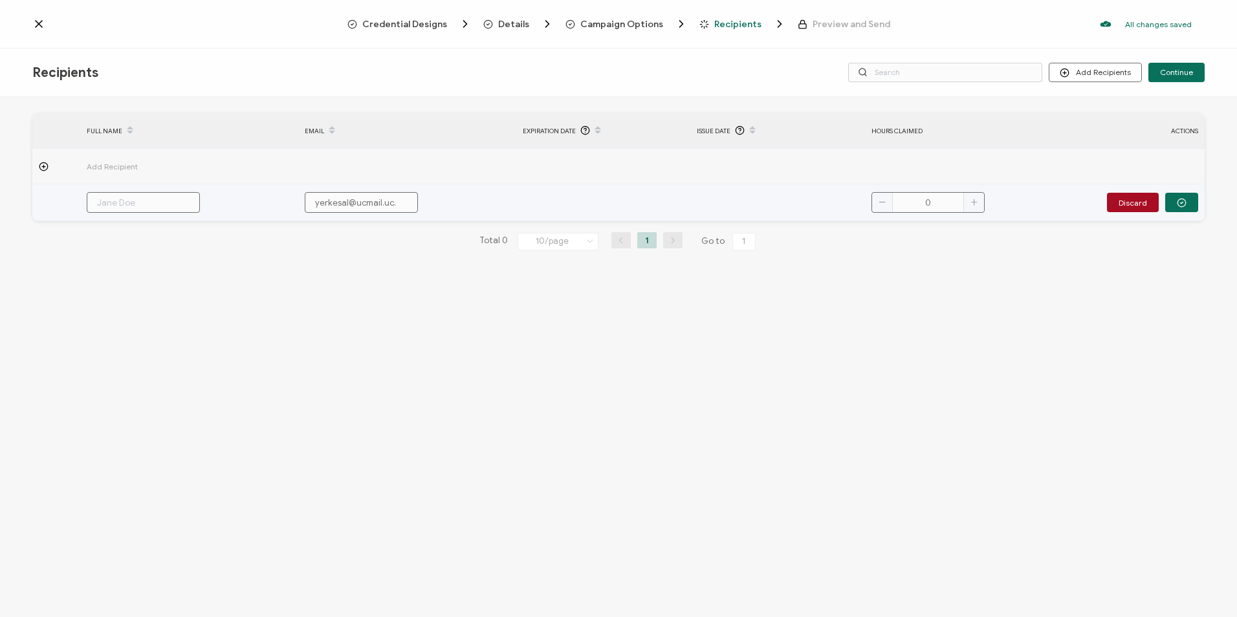
type input "yerkesal@ucmail.uc.e"
type input "[EMAIL_ADDRESS]"
type input "[EMAIL_ADDRESS][DOMAIN_NAME]"
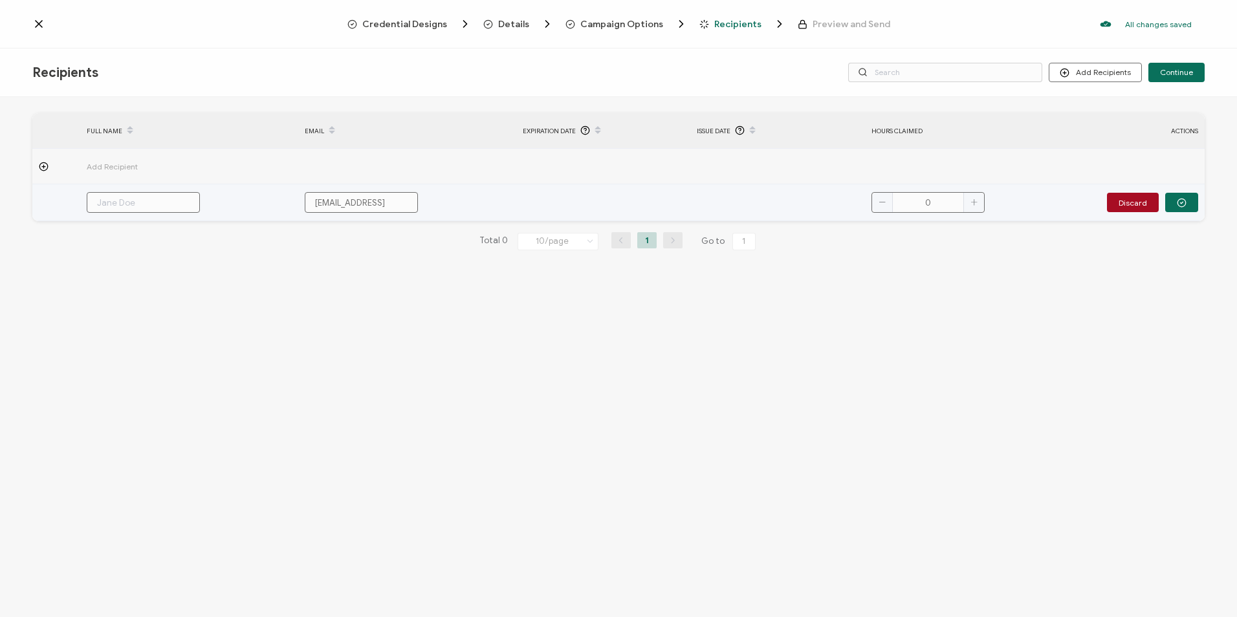
type input "[EMAIL_ADDRESS][DOMAIN_NAME]"
click at [133, 190] on td at bounding box center [189, 202] width 218 height 37
click at [127, 206] on input "text" at bounding box center [143, 202] width 113 height 21
type input "A"
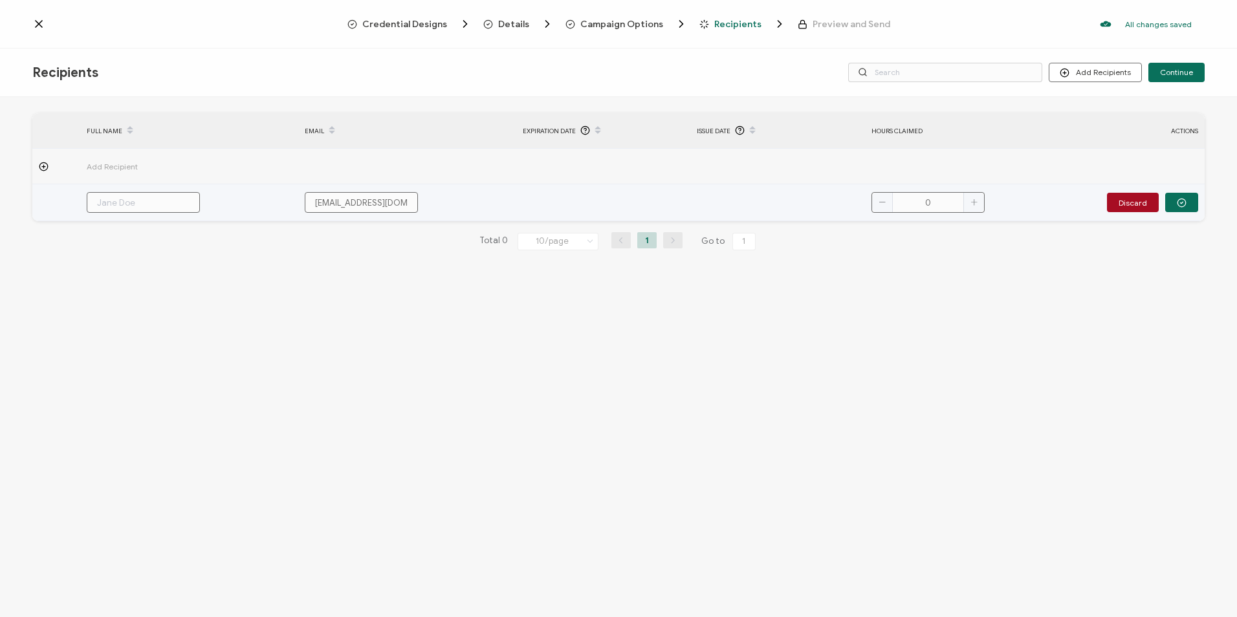
type input "A"
type input "Al"
type input "Aly"
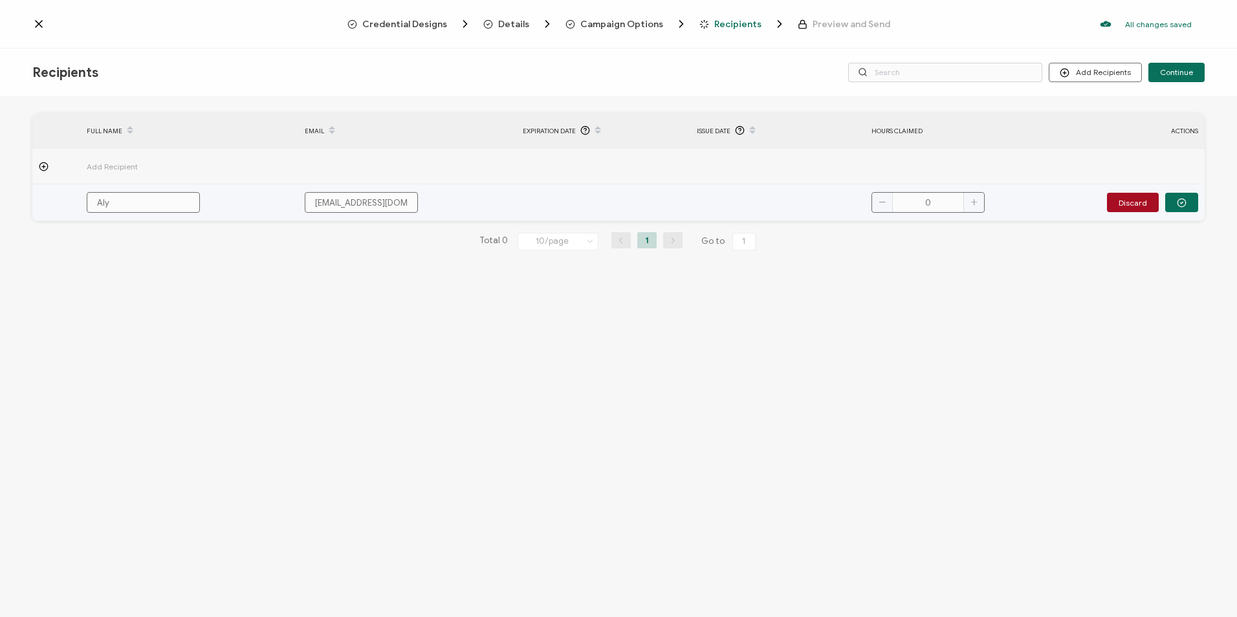
type input "Alys"
type input "Alysa"
type input "Alys"
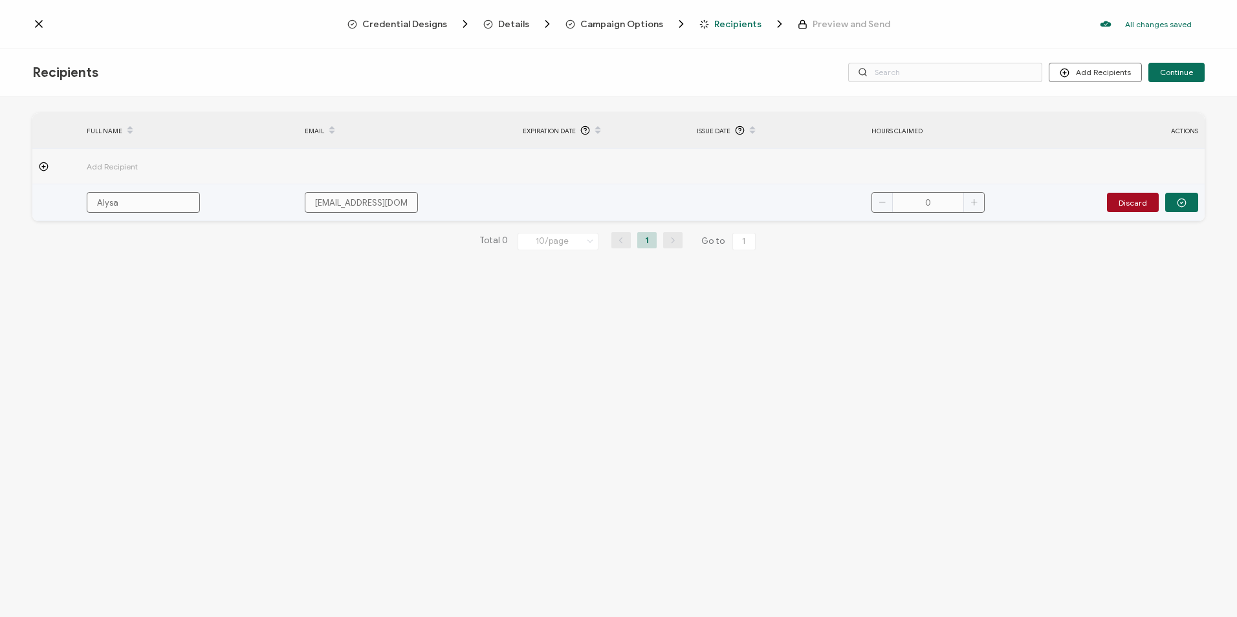
type input "Alys"
type input "Alyss"
type input "Alyssa"
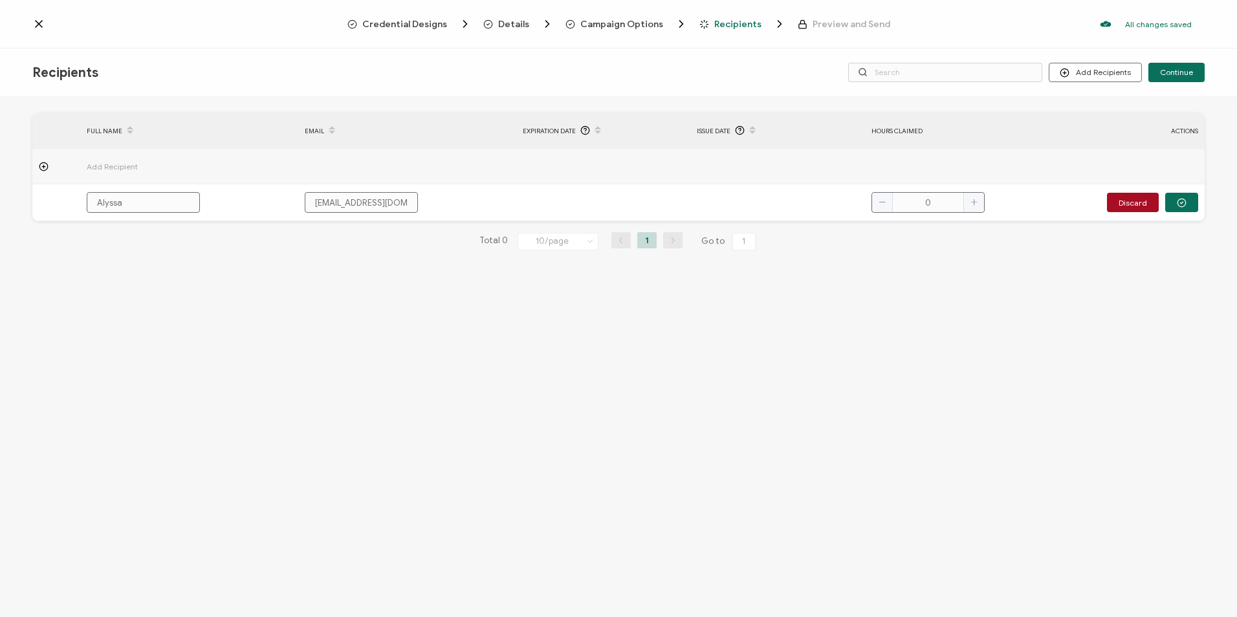
type input "Alyssa"
click at [1194, 297] on div "FULL NAME EMAIL Expiration Date Issue Date hours claimed ACTIONS Add Recipient …" at bounding box center [618, 358] width 1237 height 523
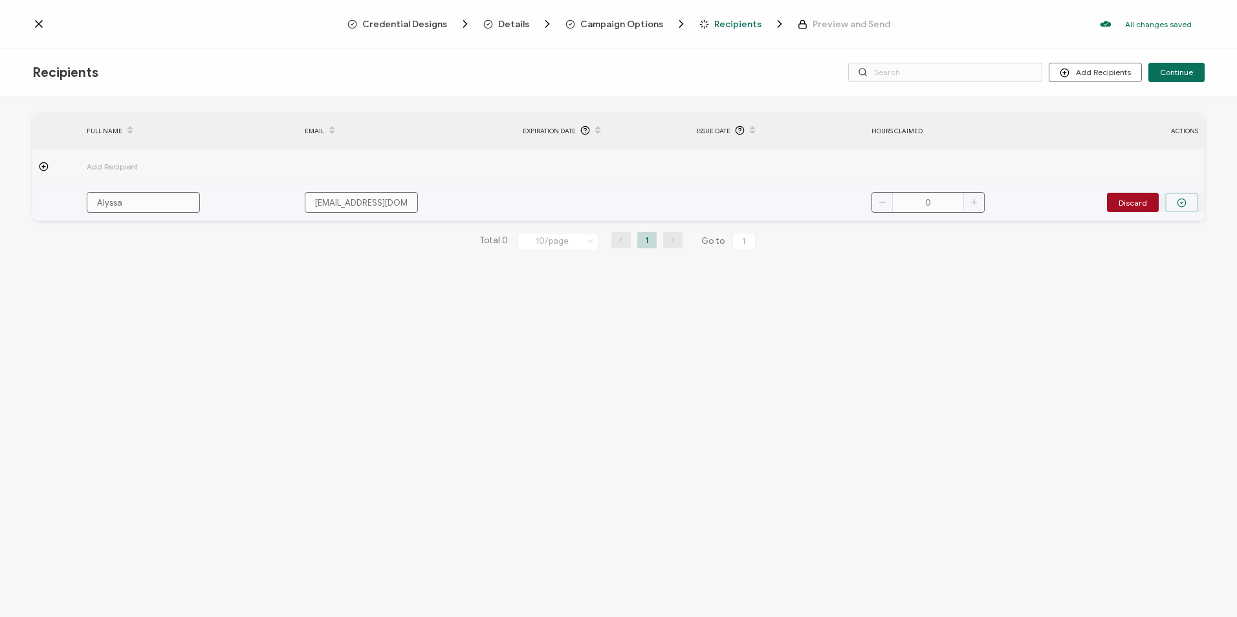
click at [1177, 204] on icon "button" at bounding box center [1182, 203] width 10 height 10
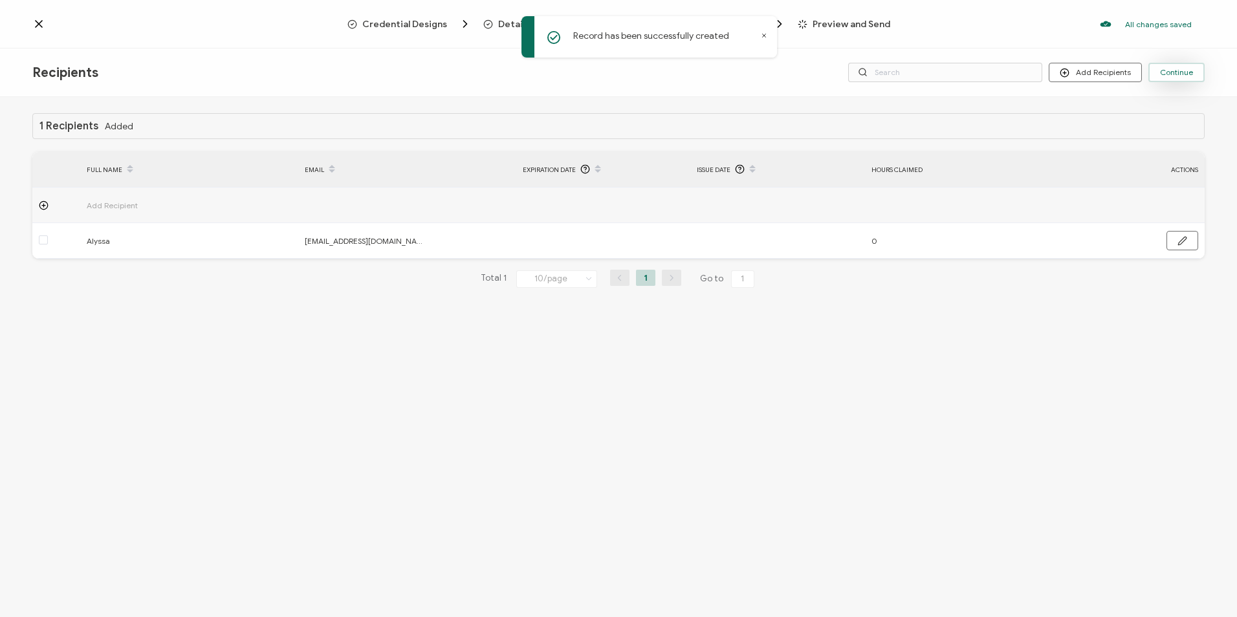
click at [1183, 78] on button "Continue" at bounding box center [1176, 72] width 56 height 19
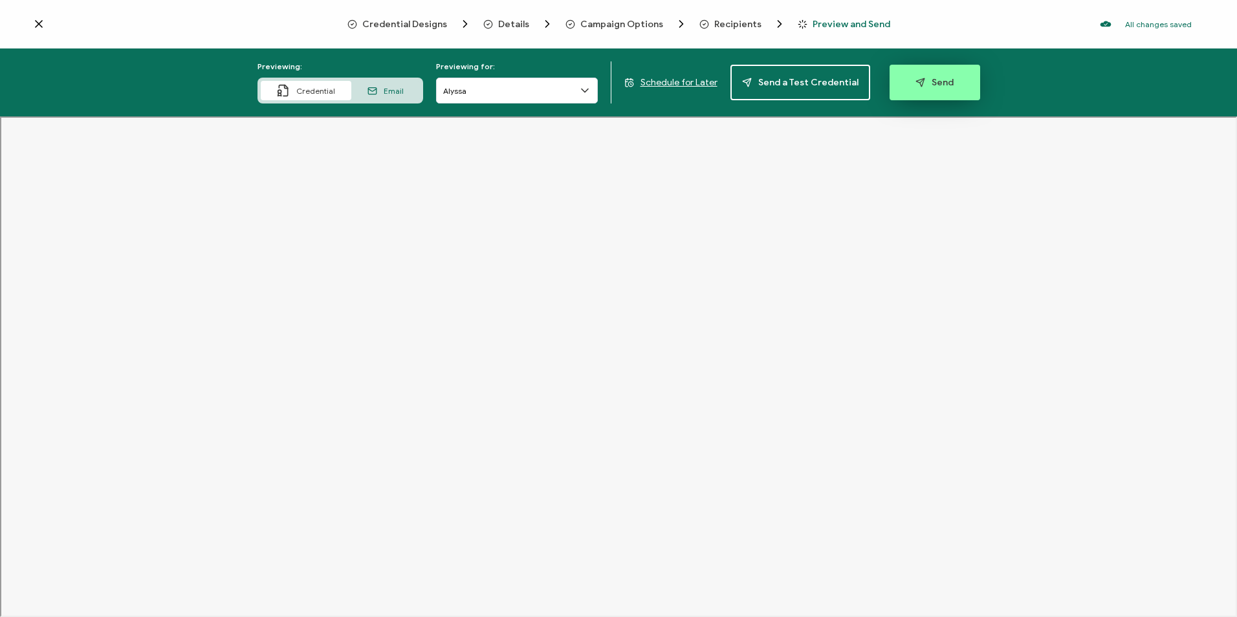
click at [916, 87] on icon "button" at bounding box center [921, 83] width 10 height 10
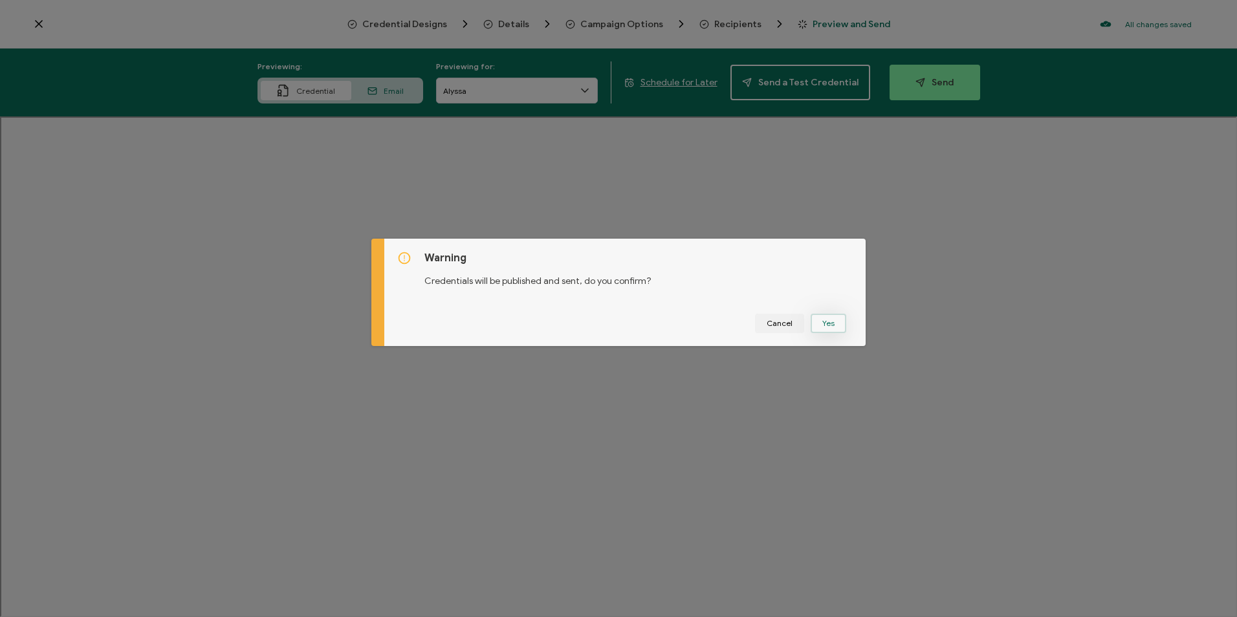
click at [814, 325] on button "Yes" at bounding box center [829, 323] width 36 height 19
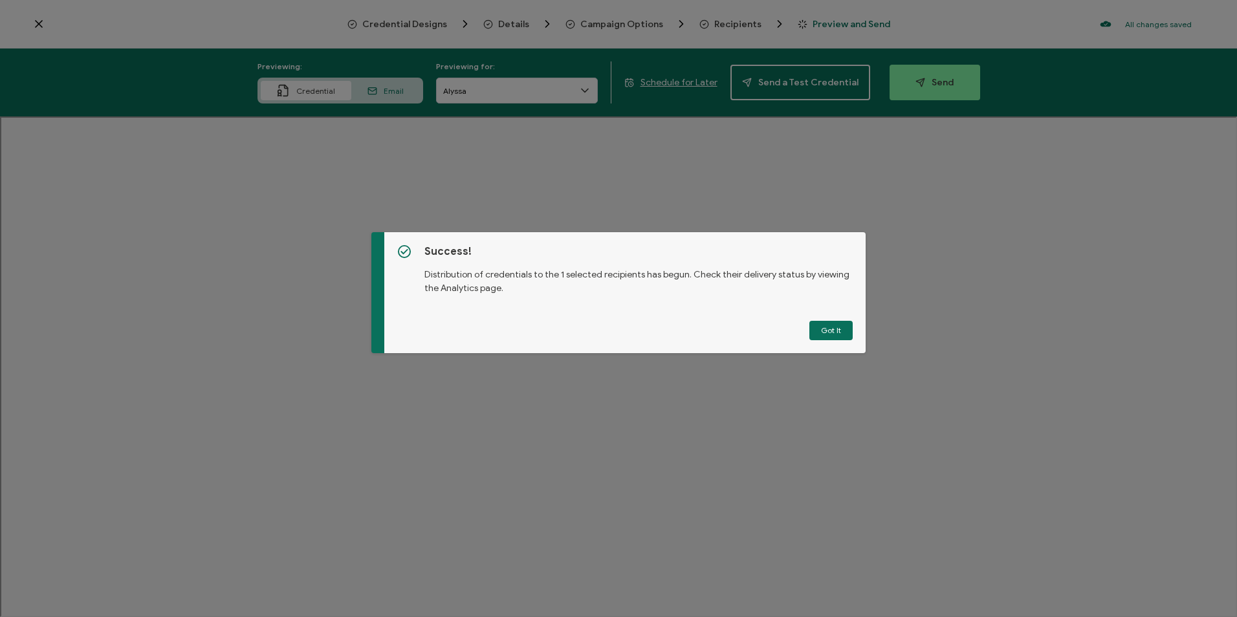
drag, startPoint x: 829, startPoint y: 339, endPoint x: 823, endPoint y: 336, distance: 7.2
click at [826, 339] on button "Got It" at bounding box center [830, 330] width 43 height 19
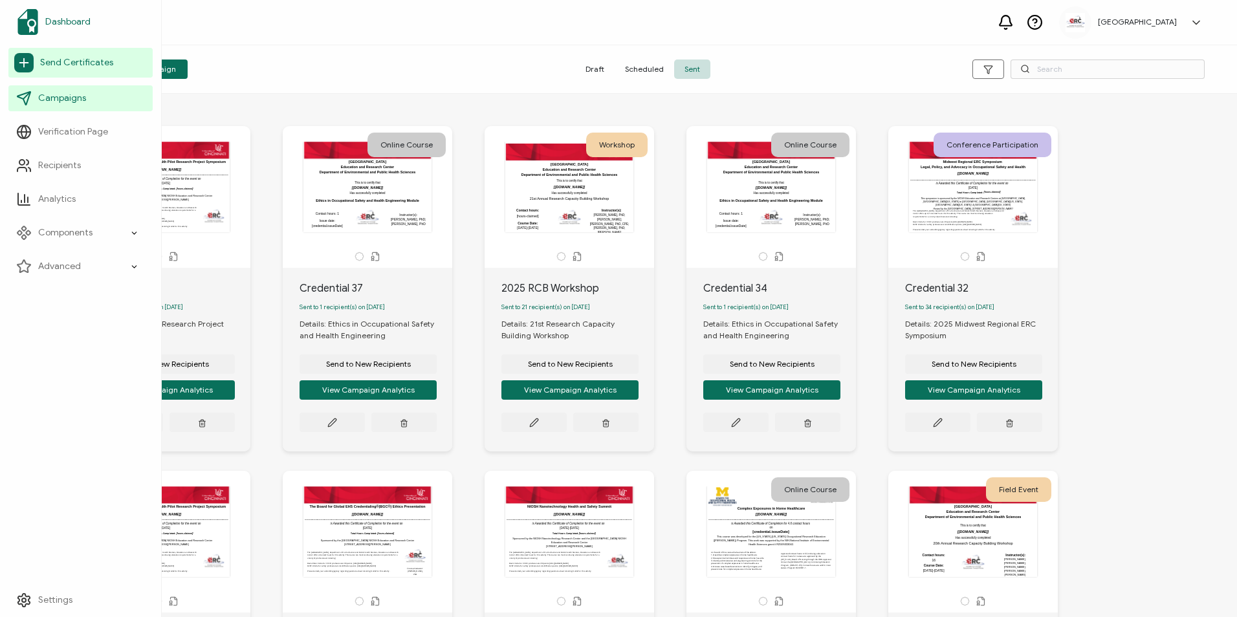
click at [67, 26] on span "Dashboard" at bounding box center [67, 22] width 45 height 13
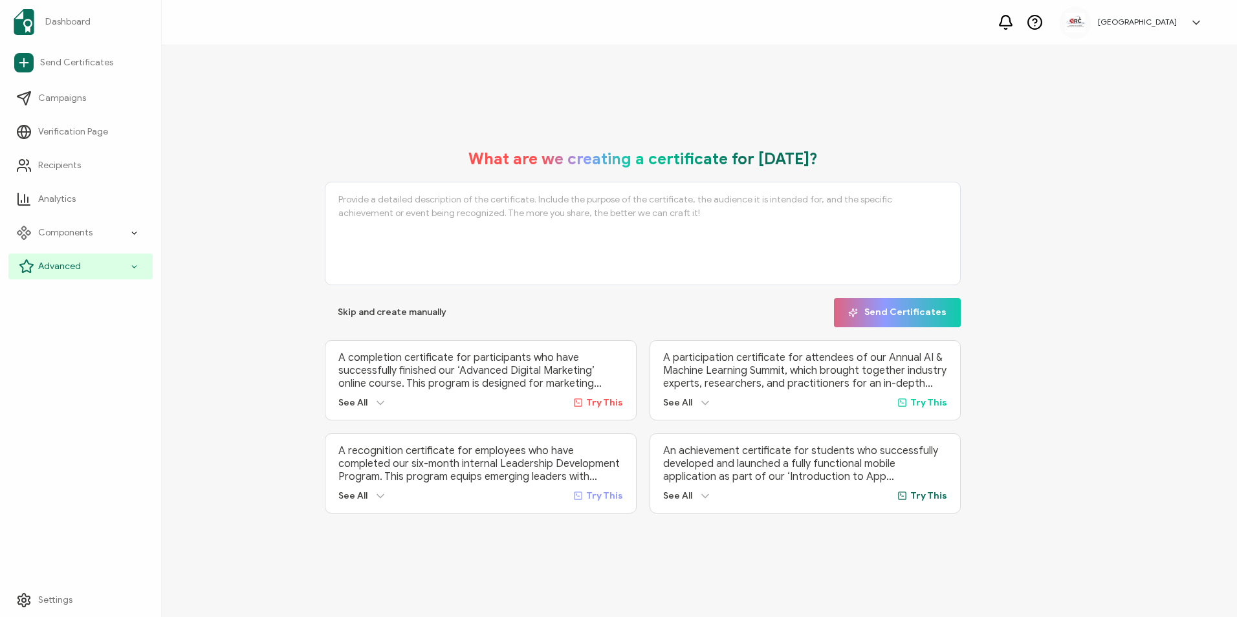
click at [116, 259] on div "Advanced" at bounding box center [80, 267] width 144 height 26
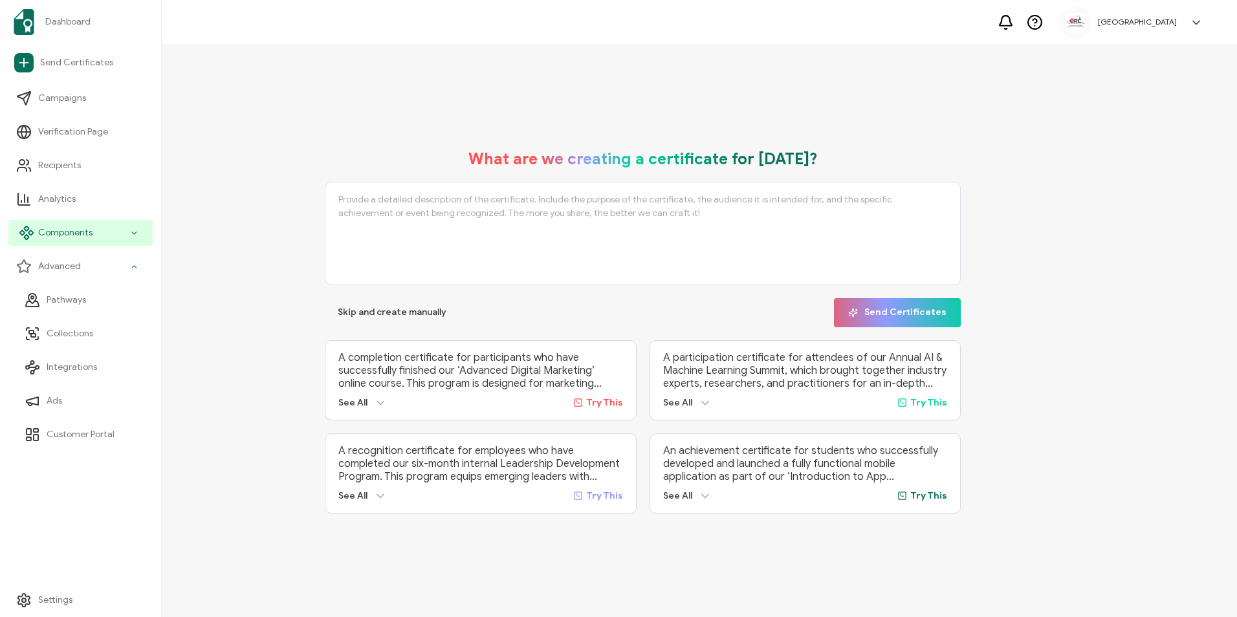
click at [116, 240] on div "Components" at bounding box center [80, 233] width 144 height 26
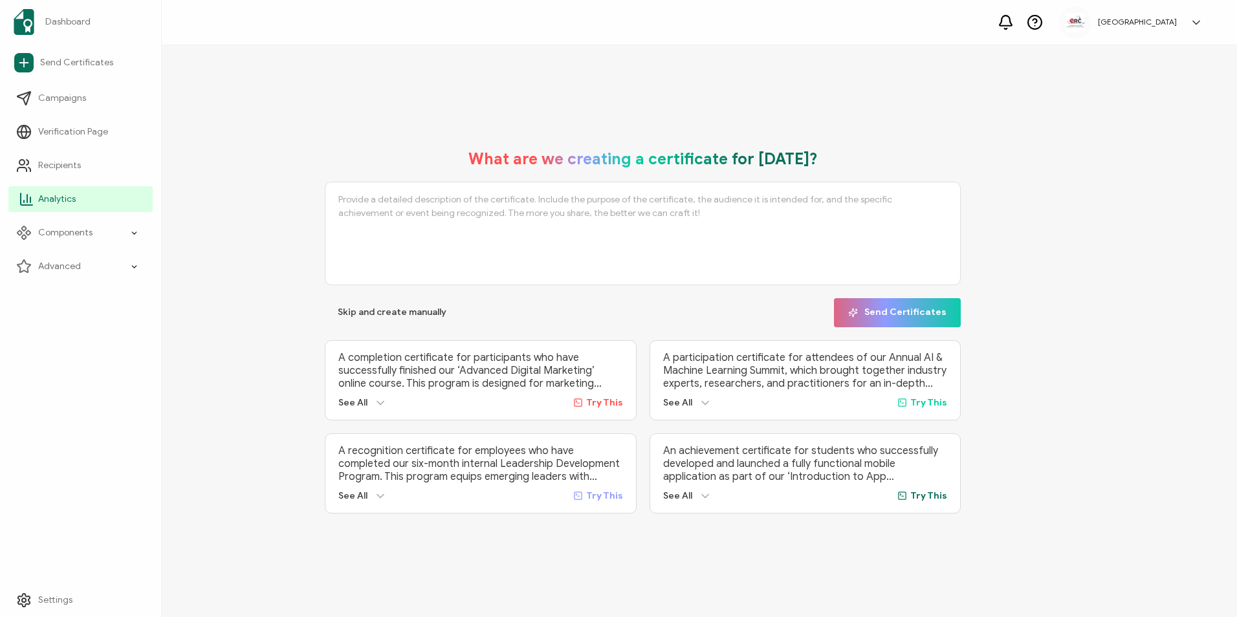
click at [85, 195] on link "Analytics" at bounding box center [80, 199] width 144 height 26
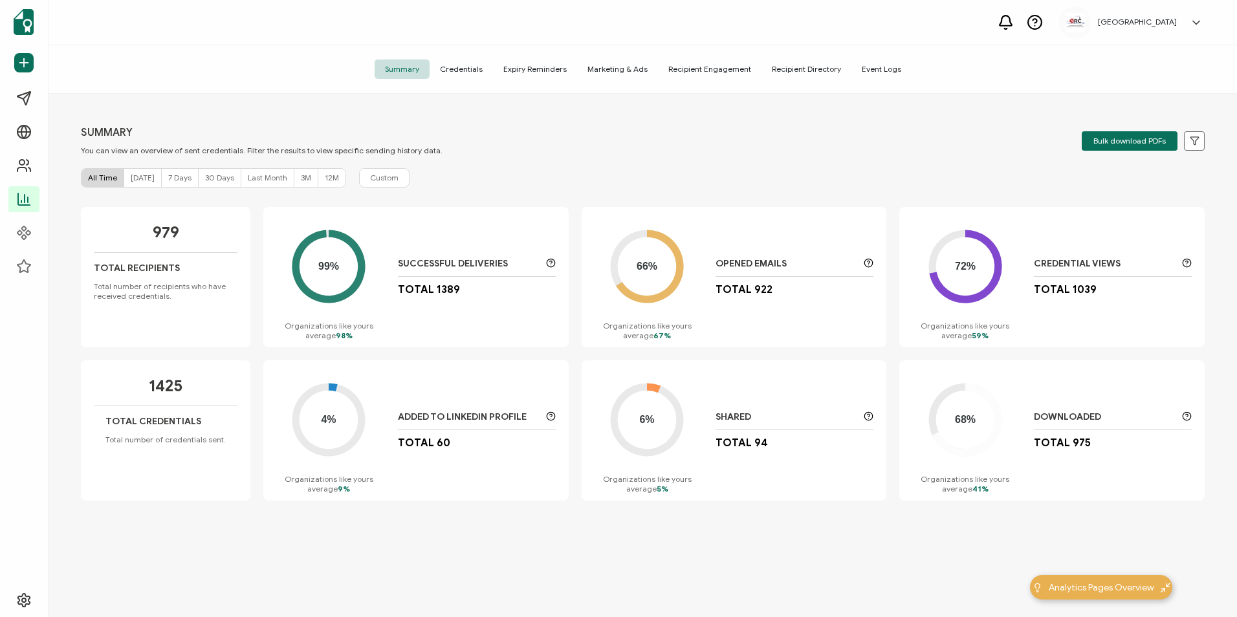
click at [485, 69] on span "Credentials" at bounding box center [461, 69] width 63 height 19
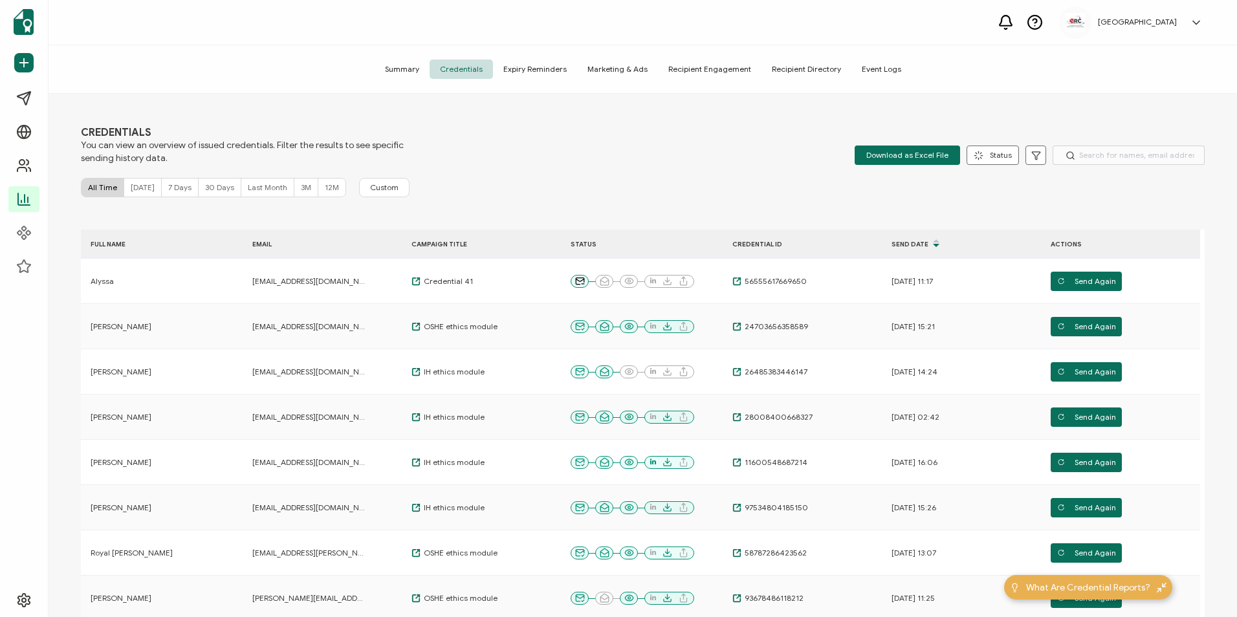
click at [513, 166] on div "CREDENTIALS You can view an overview of issued credentials. Filter the results …" at bounding box center [643, 357] width 1189 height 527
click at [1125, 140] on div "CREDENTIALS You can view an overview of issued credentials. Filter the results …" at bounding box center [643, 145] width 1124 height 39
click at [1125, 148] on input "text" at bounding box center [1129, 155] width 152 height 19
click at [729, 113] on div "CREDENTIALS You can view an overview of issued credentials. Filter the results …" at bounding box center [643, 357] width 1189 height 527
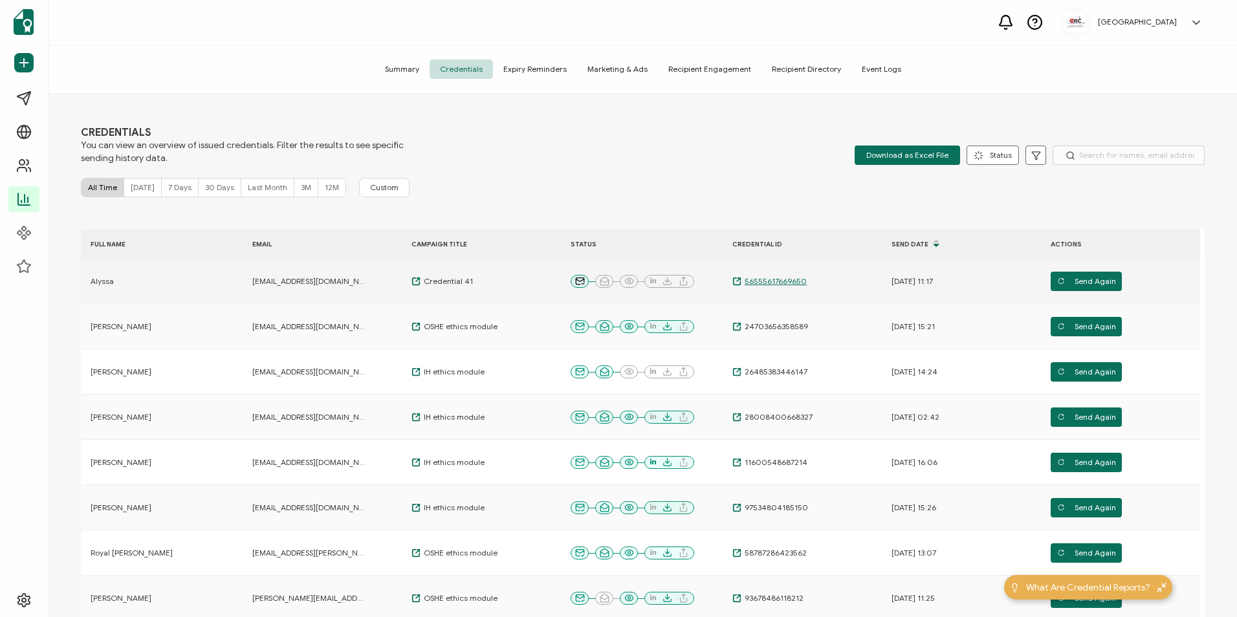
click at [755, 283] on span "56555617669650" at bounding box center [773, 281] width 65 height 10
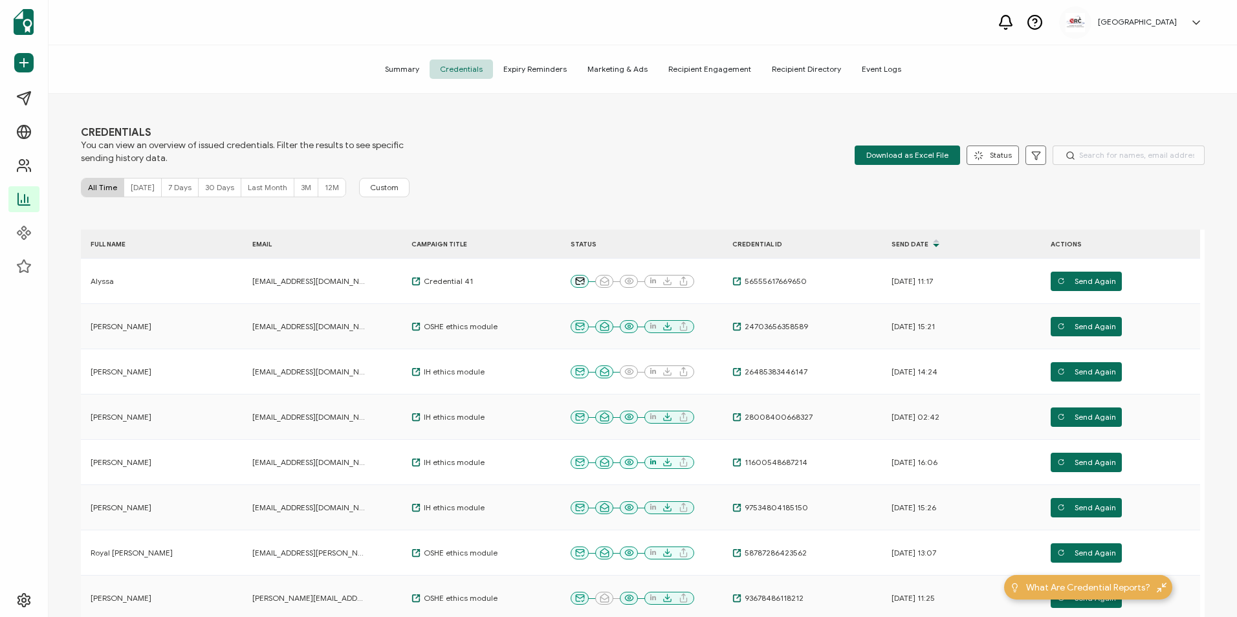
drag, startPoint x: 925, startPoint y: 26, endPoint x: 921, endPoint y: 32, distance: 7.0
click at [925, 27] on div "[GEOGRAPHIC_DATA] [PERSON_NAME] [EMAIL_ADDRESS][DOMAIN_NAME] ID: 77300670 [GEOG…" at bounding box center [643, 22] width 1189 height 45
